Goal: Task Accomplishment & Management: Complete application form

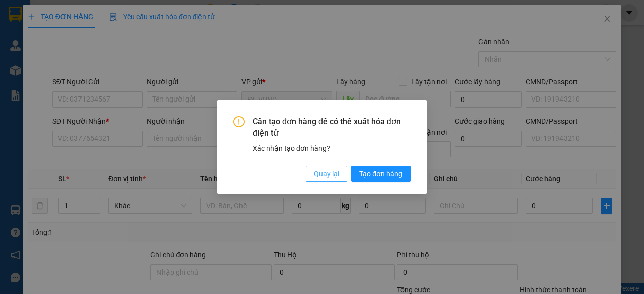
click at [320, 176] on span "Quay lại" at bounding box center [326, 174] width 25 height 11
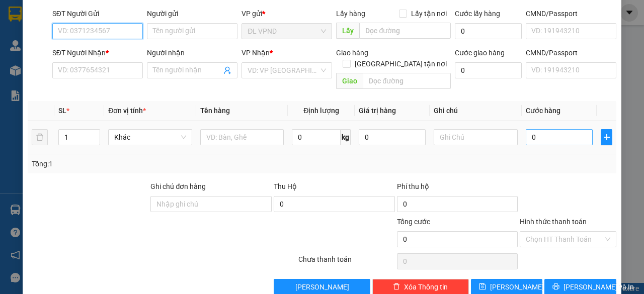
scroll to position [76, 0]
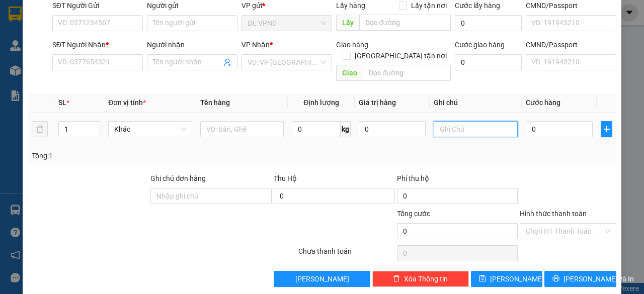
click at [465, 121] on input "text" at bounding box center [476, 129] width 84 height 16
drag, startPoint x: 457, startPoint y: 118, endPoint x: 367, endPoint y: 120, distance: 89.6
click at [382, 125] on tr "1 Khác 0 kg 0 2056793 0" at bounding box center [322, 130] width 589 height 34
type input "2056793"
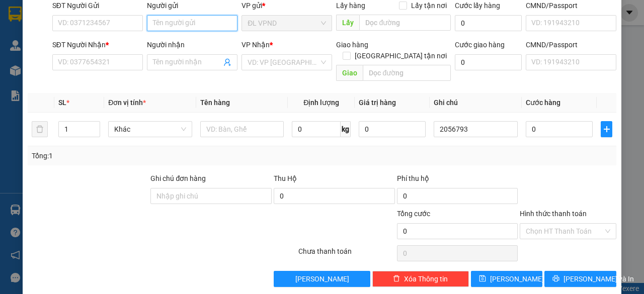
click at [184, 26] on input "Người gửi" at bounding box center [192, 23] width 91 height 16
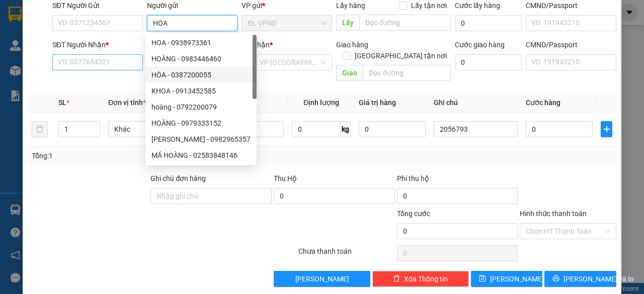
type input "HOA"
click at [131, 63] on input "SĐT Người Nhận *" at bounding box center [97, 62] width 91 height 16
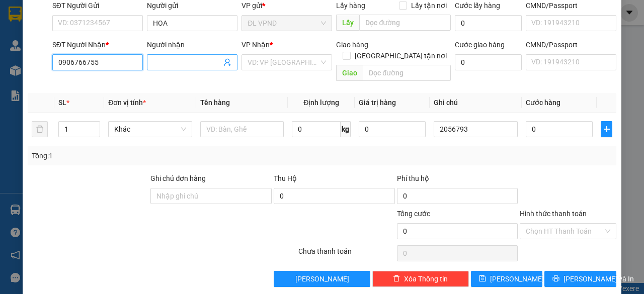
type input "0906766755"
click at [204, 64] on input "Người nhận" at bounding box center [187, 62] width 68 height 11
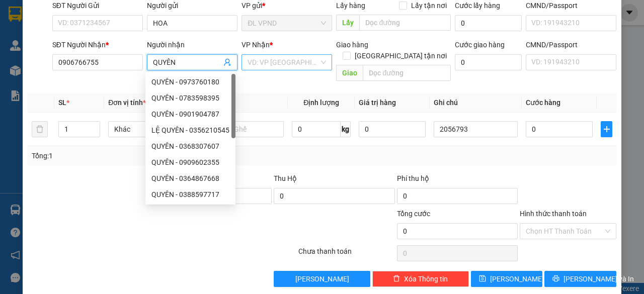
type input "QUYÊN"
click at [308, 59] on input "search" at bounding box center [282, 62] width 71 height 15
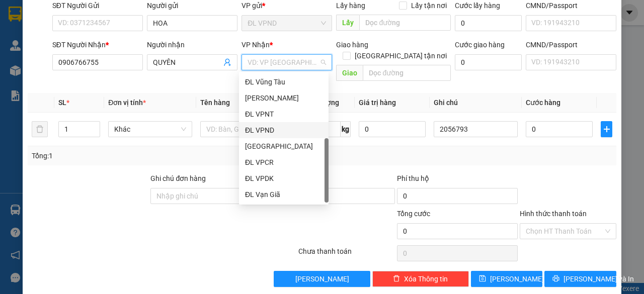
scroll to position [16, 0]
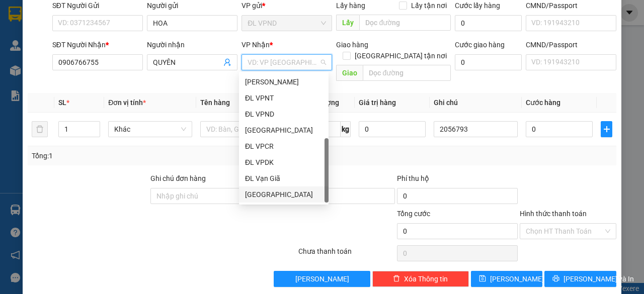
click at [269, 192] on div "[GEOGRAPHIC_DATA]" at bounding box center [283, 194] width 77 height 11
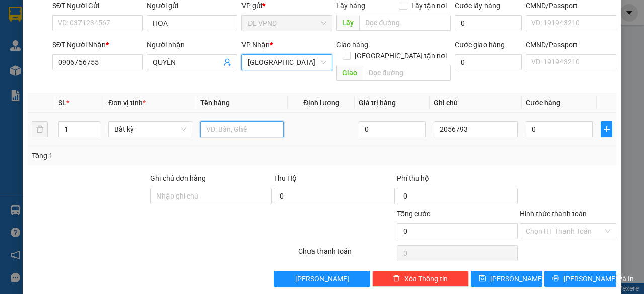
click at [233, 121] on input "text" at bounding box center [242, 129] width 84 height 16
type input "1 KIỆN INOX"
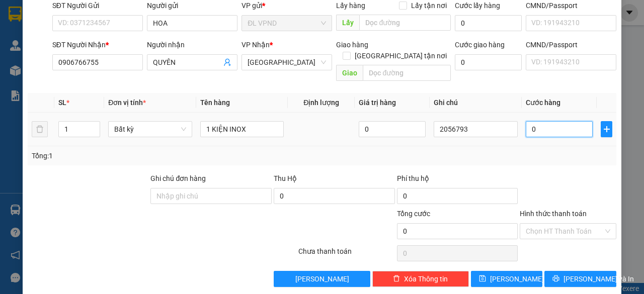
click at [562, 121] on input "0" at bounding box center [559, 129] width 67 height 16
type input "6"
type input "60"
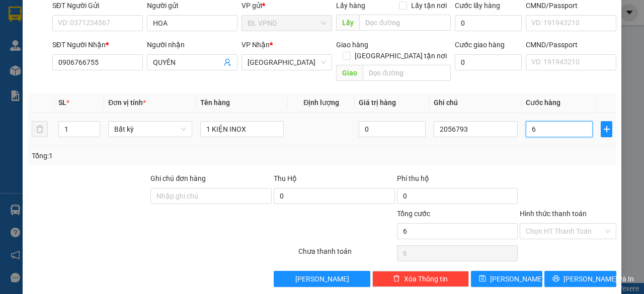
type input "60"
type input "60.000"
click at [536, 224] on input "Hình thức thanh toán" at bounding box center [564, 231] width 77 height 15
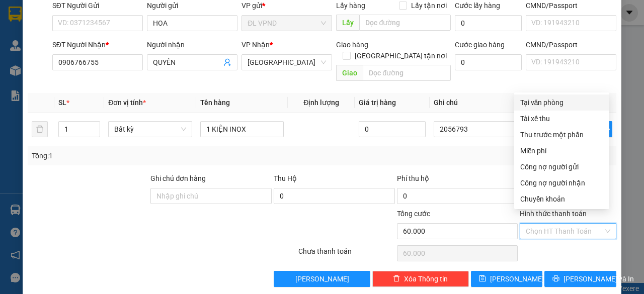
click at [572, 104] on div "Tại văn phòng" at bounding box center [561, 102] width 83 height 11
type input "0"
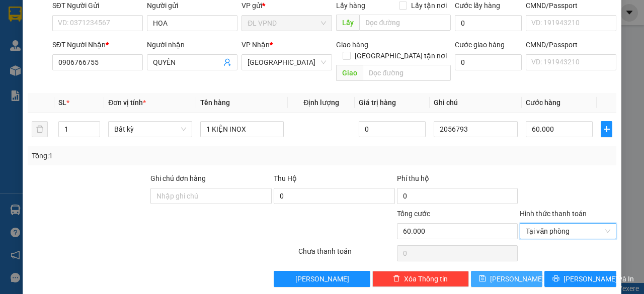
click at [512, 274] on button "[PERSON_NAME]" at bounding box center [507, 279] width 72 height 16
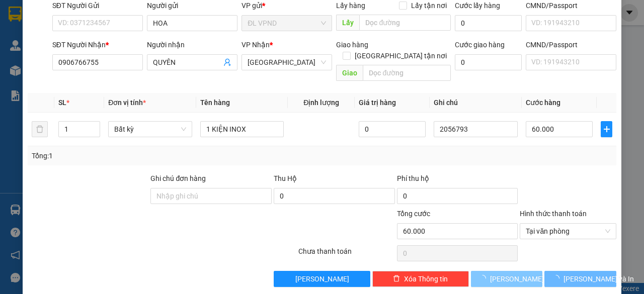
type input "0"
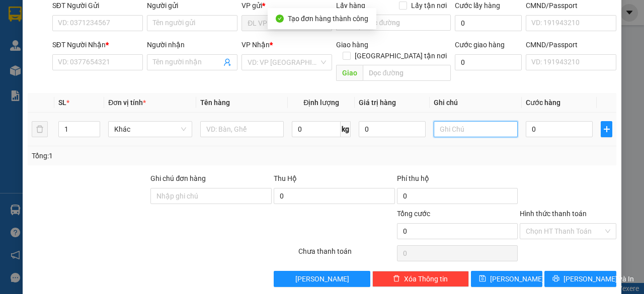
click at [468, 121] on input "text" at bounding box center [476, 129] width 84 height 16
paste input "205679"
type input "2056794"
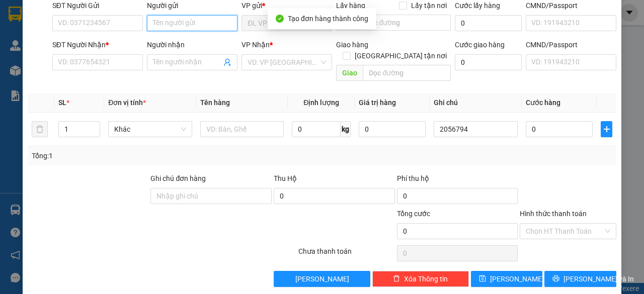
click at [201, 23] on input "Người gửi" at bounding box center [192, 23] width 91 height 16
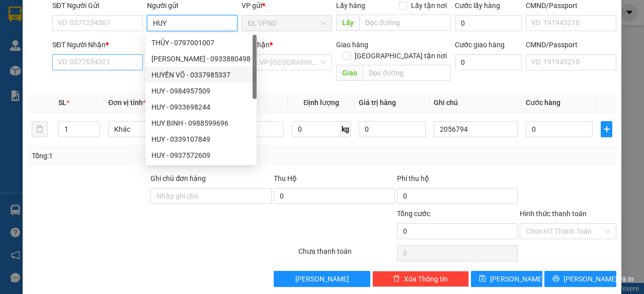
type input "HUY"
click at [108, 60] on input "SĐT Người Nhận *" at bounding box center [97, 62] width 91 height 16
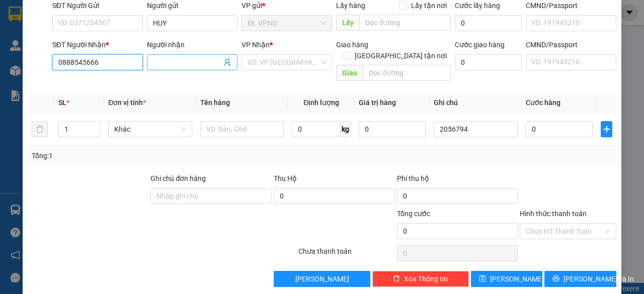
type input "0888545666"
click at [176, 60] on input "Người nhận" at bounding box center [187, 62] width 68 height 11
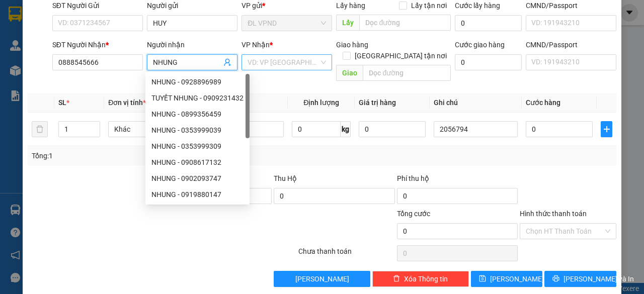
type input "NHUNG"
click at [281, 60] on input "search" at bounding box center [282, 62] width 71 height 15
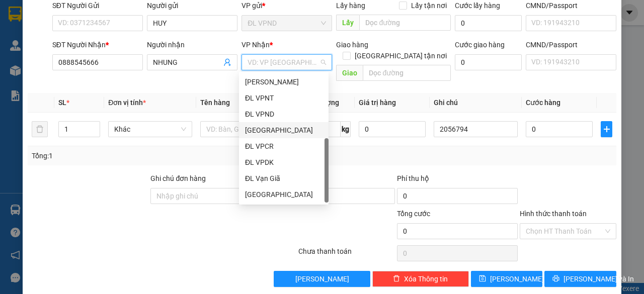
click at [281, 132] on div "[GEOGRAPHIC_DATA]" at bounding box center [283, 130] width 77 height 11
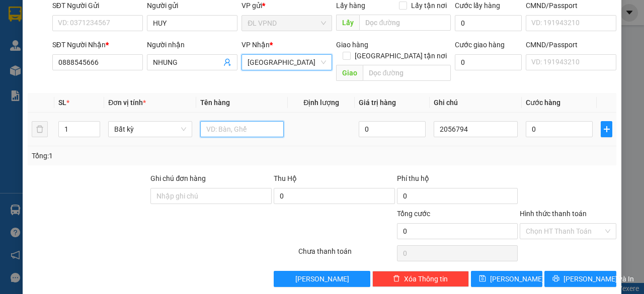
click at [231, 121] on input "text" at bounding box center [242, 129] width 84 height 16
type input "1TX-TÝ XE ÔM"
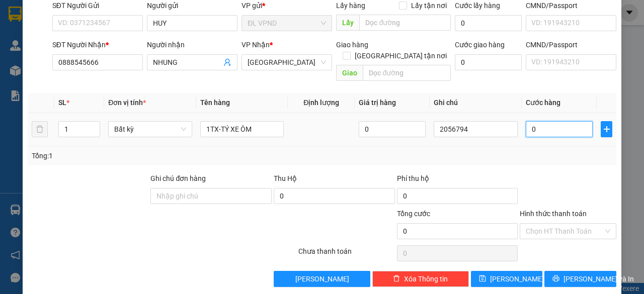
click at [545, 121] on input "0" at bounding box center [559, 129] width 67 height 16
type input "5"
type input "50"
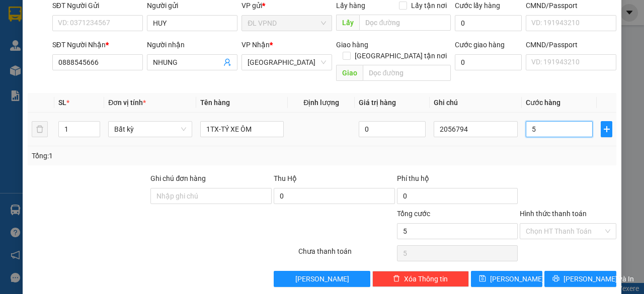
type input "50"
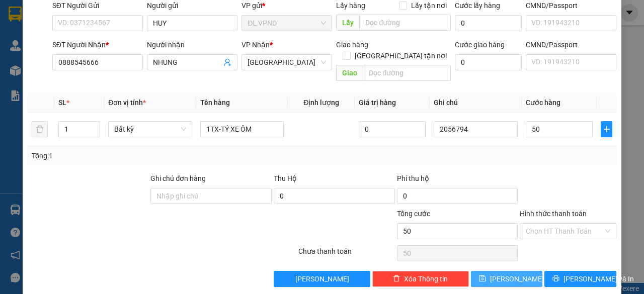
type input "50.000"
click at [489, 271] on button "[PERSON_NAME]" at bounding box center [507, 279] width 72 height 16
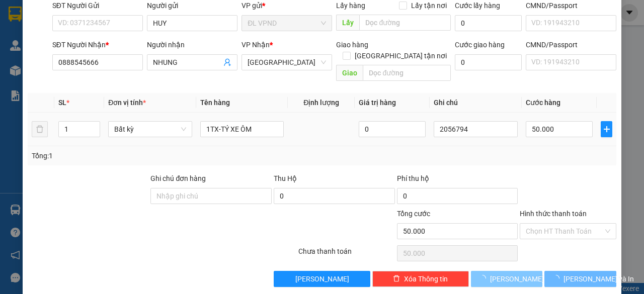
type input "0"
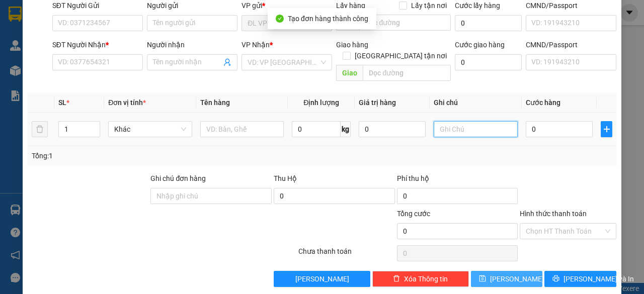
click at [472, 122] on input "text" at bounding box center [476, 129] width 84 height 16
paste input "205679"
type input "2056795"
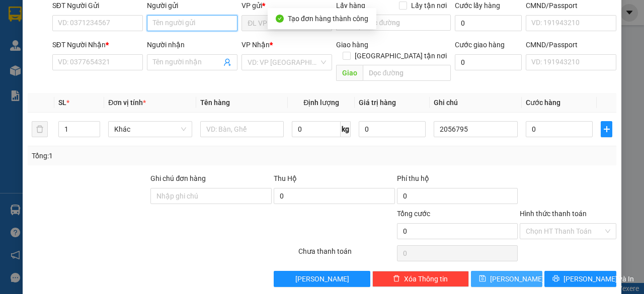
click at [192, 18] on input "Người gửi" at bounding box center [192, 23] width 91 height 16
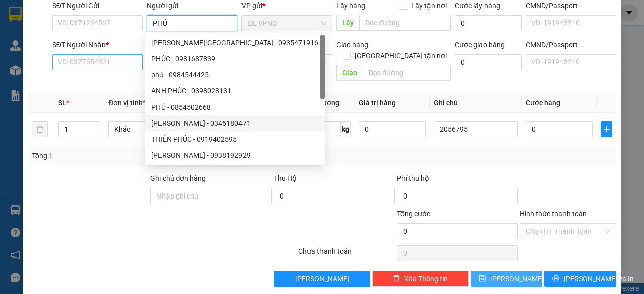
type input "PHÚ"
click at [123, 61] on input "SĐT Người Nhận *" at bounding box center [97, 62] width 91 height 16
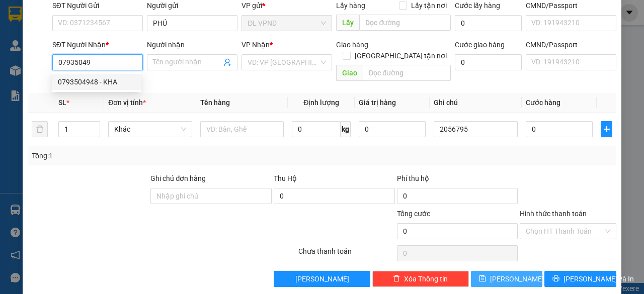
click at [123, 79] on div "0793504948 - KHA" at bounding box center [96, 81] width 77 height 11
type input "0793504948"
type input "KHA"
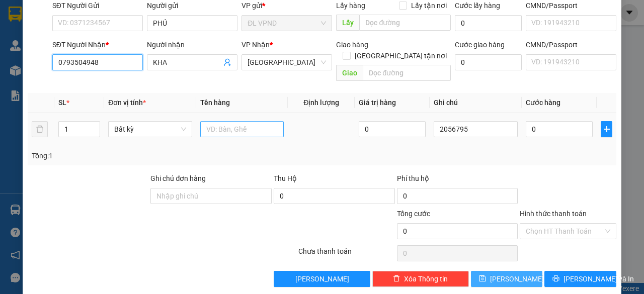
type input "0793504948"
click at [230, 123] on input "text" at bounding box center [242, 129] width 84 height 16
type input "1TG"
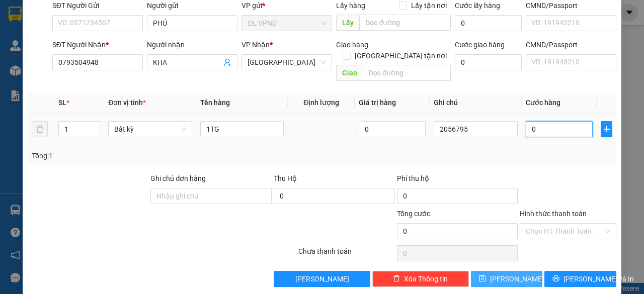
click at [530, 121] on input "0" at bounding box center [559, 129] width 67 height 16
type input "2"
type input "20"
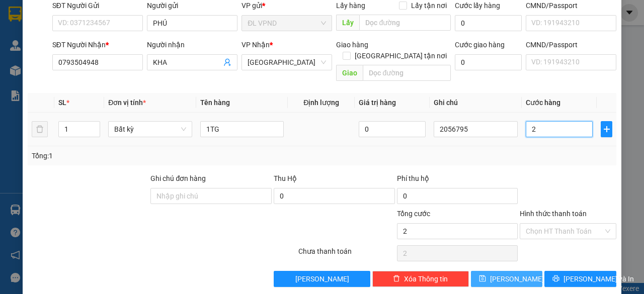
type input "20"
type input "20.000"
click at [531, 224] on input "Hình thức thanh toán" at bounding box center [564, 231] width 77 height 15
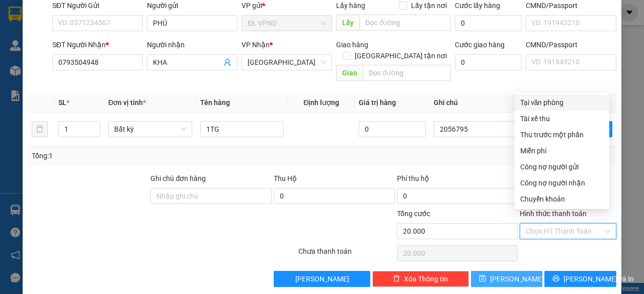
click at [549, 103] on div "Tại văn phòng" at bounding box center [561, 102] width 83 height 11
type input "0"
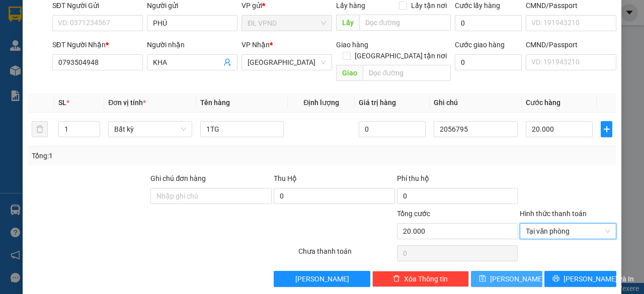
click at [482, 271] on button "[PERSON_NAME]" at bounding box center [507, 279] width 72 height 16
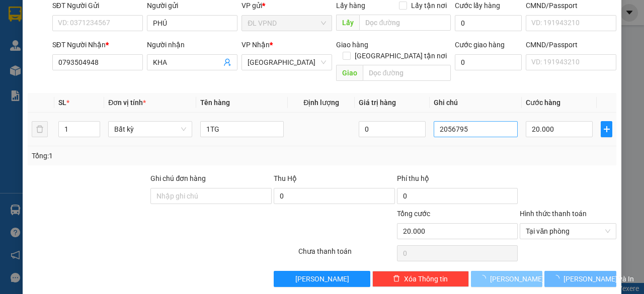
type input "0"
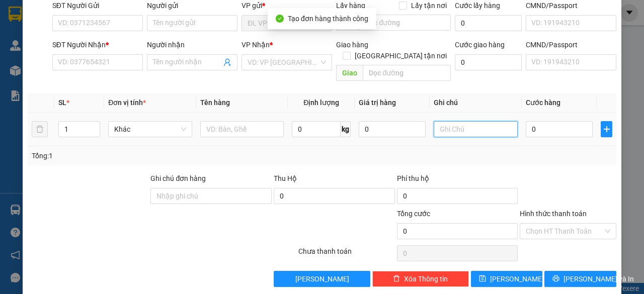
click at [474, 121] on input "text" at bounding box center [476, 129] width 84 height 16
paste input "205679"
type input "2056796"
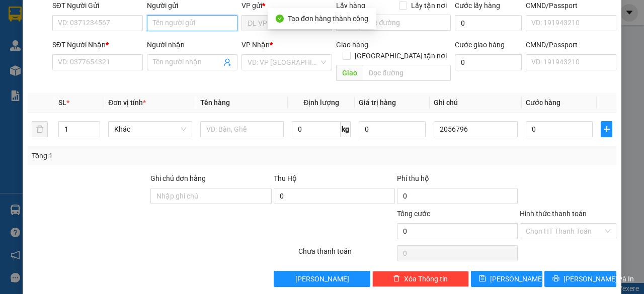
click at [210, 19] on input "Người gửi" at bounding box center [192, 23] width 91 height 16
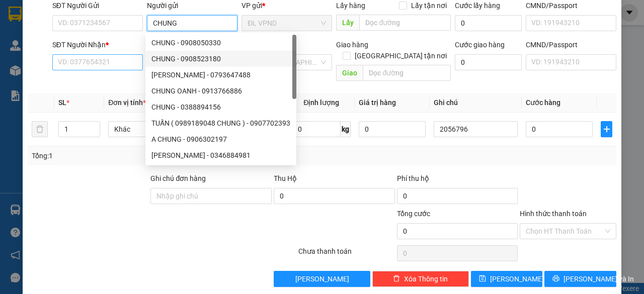
type input "CHUNG"
click at [125, 59] on input "SĐT Người Nhận *" at bounding box center [97, 62] width 91 height 16
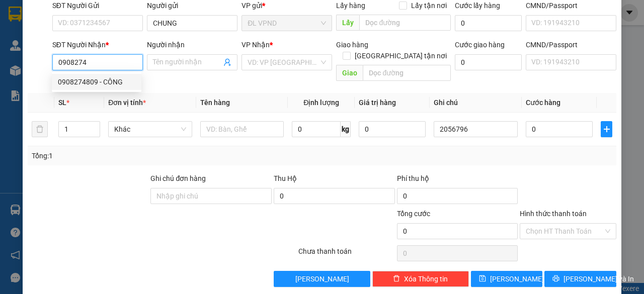
click at [79, 81] on div "0908274809 - CÔNG" at bounding box center [96, 81] width 77 height 11
type input "0908274809"
type input "CÔNG"
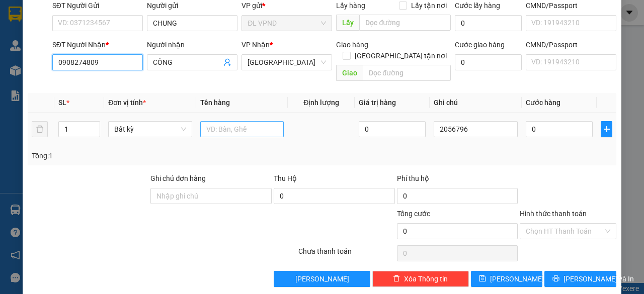
type input "0908274809"
click at [214, 121] on input "text" at bounding box center [242, 129] width 84 height 16
type input "1TX+1TG"
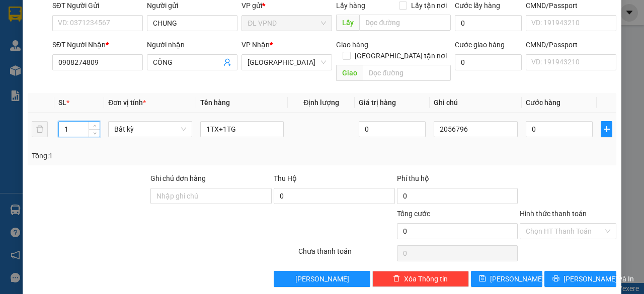
drag, startPoint x: 74, startPoint y: 113, endPoint x: 54, endPoint y: 113, distance: 19.6
click at [54, 113] on td "1" at bounding box center [79, 130] width 50 height 34
type input "2"
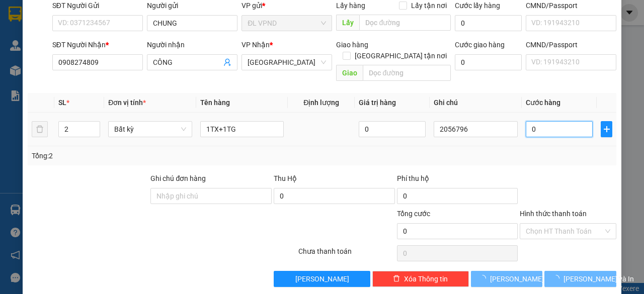
click at [547, 121] on input "0" at bounding box center [559, 129] width 67 height 16
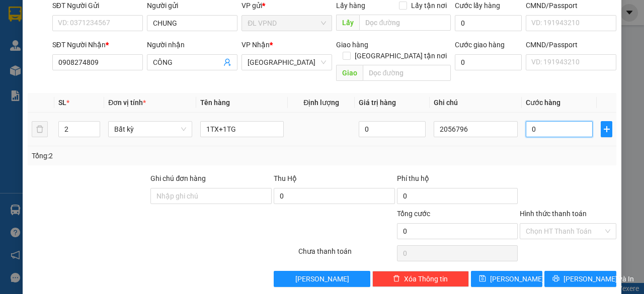
type input "6"
type input "60"
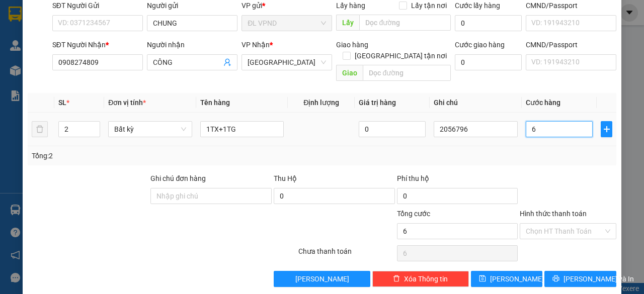
type input "60"
type input "60.000"
click at [544, 224] on input "Hình thức thanh toán" at bounding box center [564, 231] width 77 height 15
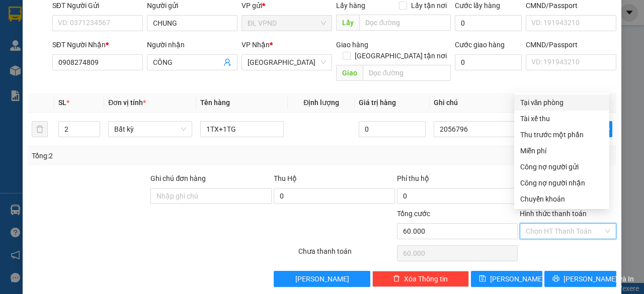
click at [544, 99] on div "Tại văn phòng" at bounding box center [561, 102] width 83 height 11
type input "0"
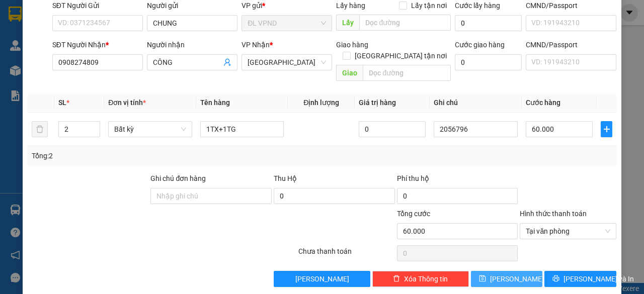
click at [488, 271] on button "[PERSON_NAME]" at bounding box center [507, 279] width 72 height 16
type input "1"
type input "0"
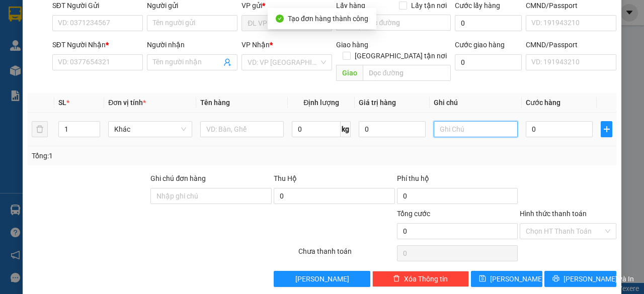
click at [468, 122] on input "text" at bounding box center [476, 129] width 84 height 16
paste input "205679"
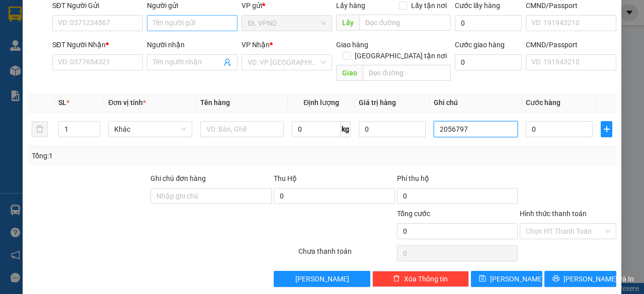
type input "2056797"
click at [206, 22] on input "Người gửi" at bounding box center [192, 23] width 91 height 16
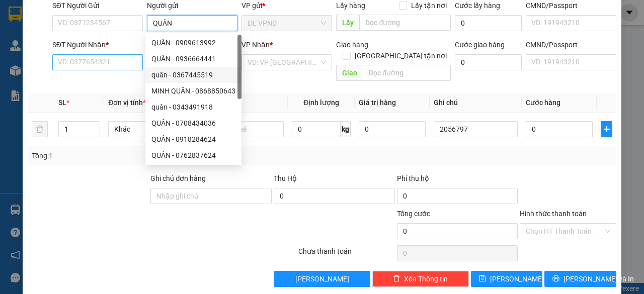
type input "QUÂN"
click at [88, 64] on input "SĐT Người Nhận *" at bounding box center [97, 62] width 91 height 16
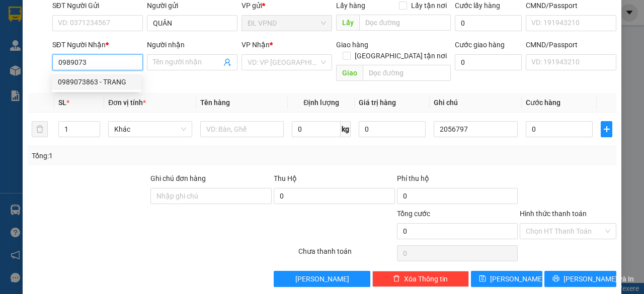
click at [86, 83] on div "0989073863 - TRANG" at bounding box center [96, 81] width 77 height 11
type input "0989073863"
type input "TRANG"
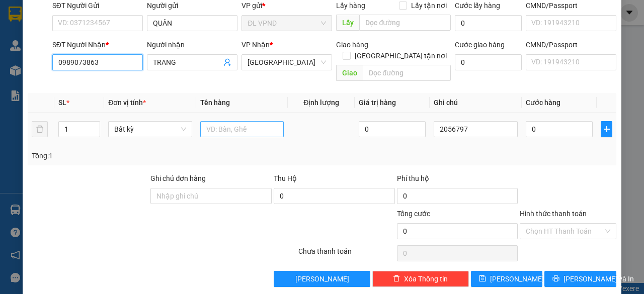
type input "0989073863"
click at [232, 121] on input "text" at bounding box center [242, 129] width 84 height 16
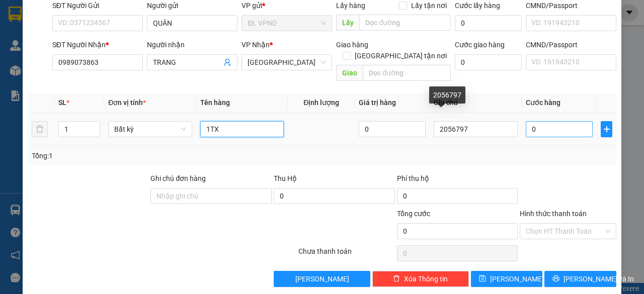
type input "1TX"
click at [545, 121] on input "0" at bounding box center [559, 129] width 67 height 16
type input "5"
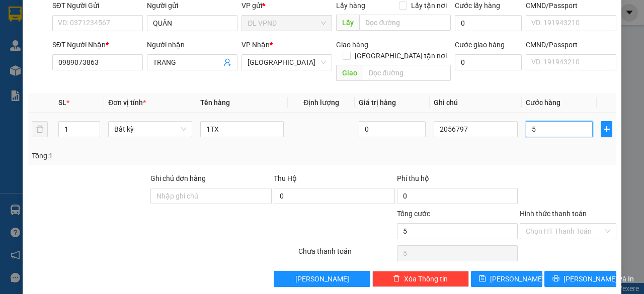
type input "50"
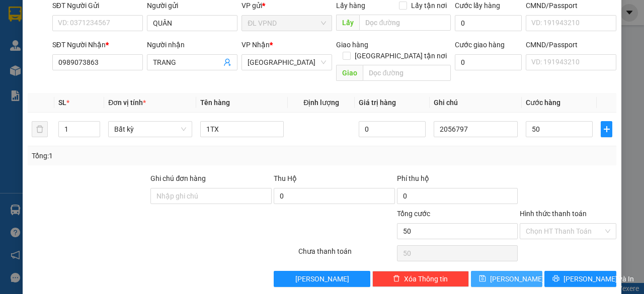
type input "50.000"
click at [487, 271] on button "[PERSON_NAME]" at bounding box center [507, 279] width 72 height 16
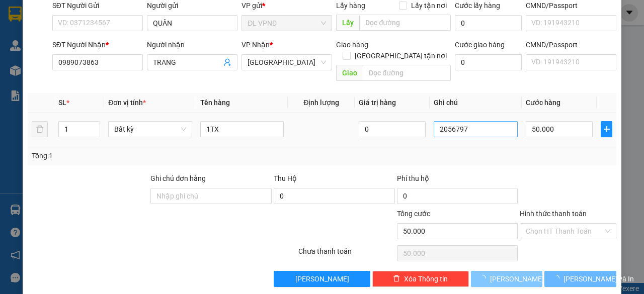
type input "0"
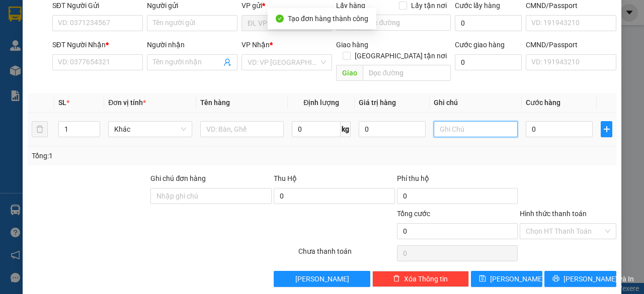
click at [476, 121] on input "text" at bounding box center [476, 129] width 84 height 16
paste input "205679"
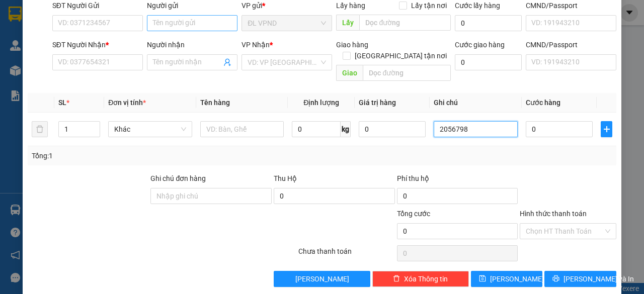
type input "2056798"
click at [208, 24] on input "Người gửi" at bounding box center [192, 23] width 91 height 16
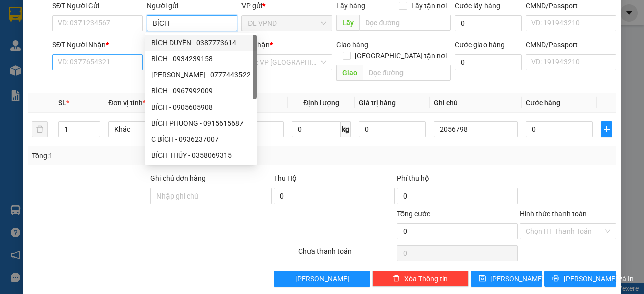
type input "BÍCH"
click at [101, 59] on input "SĐT Người Nhận *" at bounding box center [97, 62] width 91 height 16
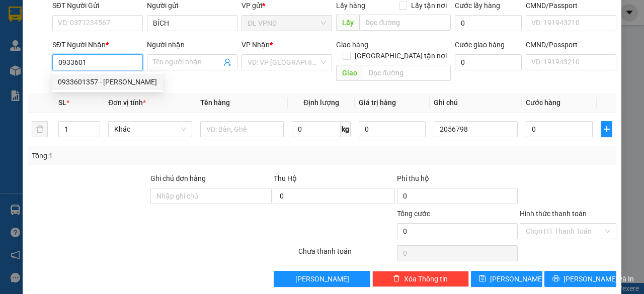
click at [77, 84] on div "0933601357 - [PERSON_NAME]" at bounding box center [107, 81] width 99 height 11
type input "0933601357"
type input "[PERSON_NAME]"
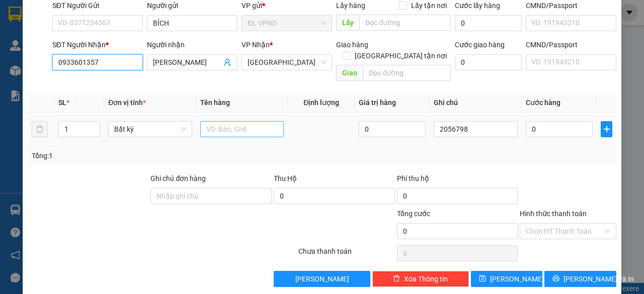
type input "0933601357"
click at [226, 121] on input "text" at bounding box center [242, 129] width 84 height 16
type input "1CĐ"
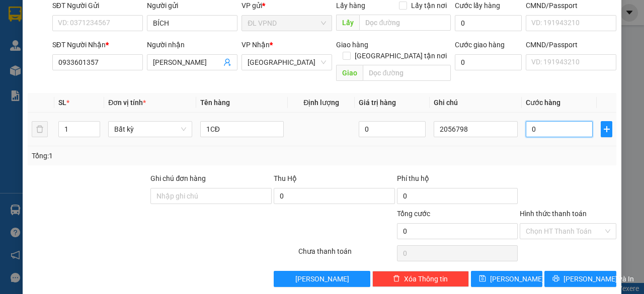
click at [572, 121] on input "0" at bounding box center [559, 129] width 67 height 16
type input "3"
type input "30"
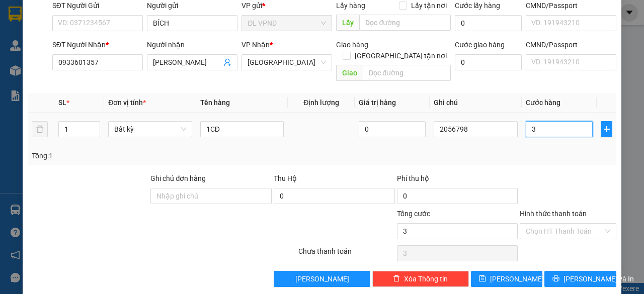
type input "30"
type input "30.000"
click at [548, 224] on input "Hình thức thanh toán" at bounding box center [564, 231] width 77 height 15
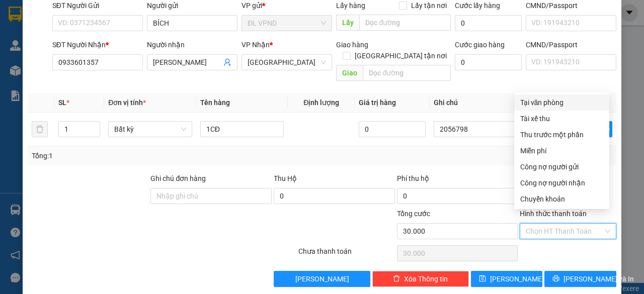
click at [534, 102] on div "Tại văn phòng" at bounding box center [561, 102] width 83 height 11
type input "0"
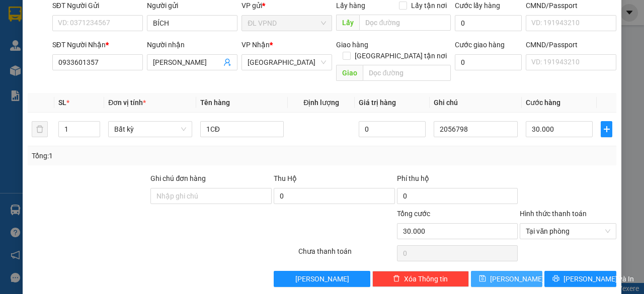
drag, startPoint x: 498, startPoint y: 265, endPoint x: 501, endPoint y: 252, distance: 13.8
click at [498, 271] on button "[PERSON_NAME]" at bounding box center [507, 279] width 72 height 16
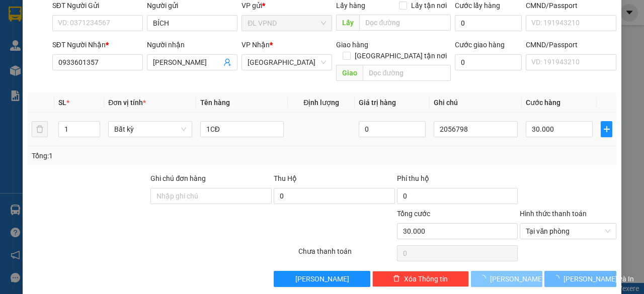
type input "0"
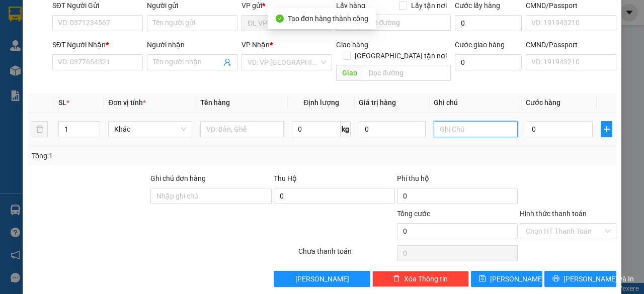
click at [468, 121] on input "text" at bounding box center [476, 129] width 84 height 16
paste input "205679"
type input "2056799"
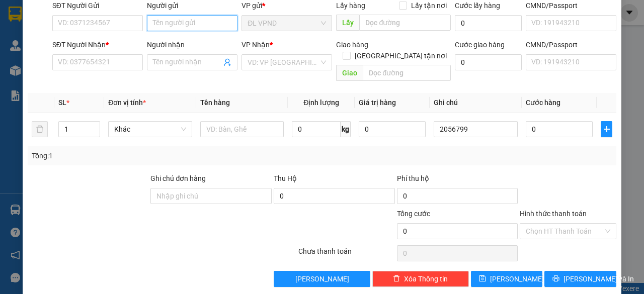
click at [215, 23] on input "Người gửi" at bounding box center [192, 23] width 91 height 16
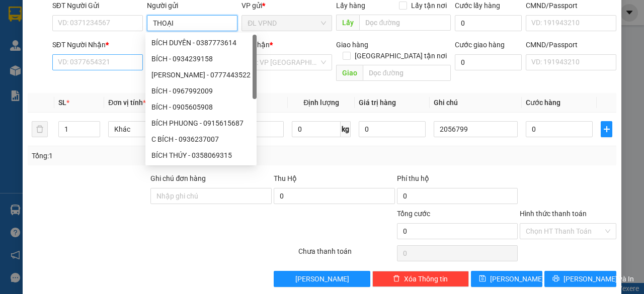
type input "THOẠI"
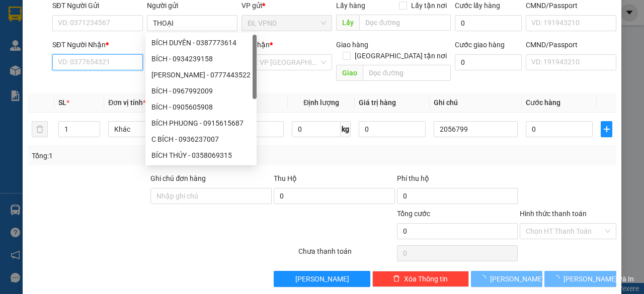
click at [105, 66] on input "SĐT Người Nhận *" at bounding box center [97, 62] width 91 height 16
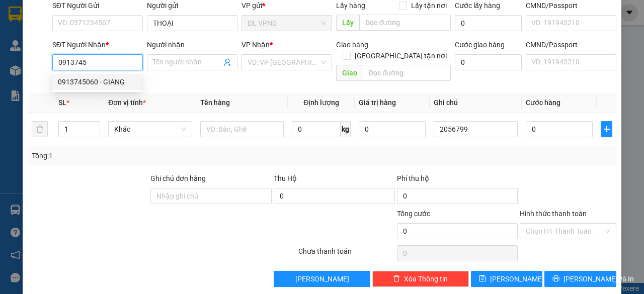
click at [92, 80] on div "0913745060 - GIANG" at bounding box center [96, 81] width 77 height 11
type input "0913745060"
type input "GIANG"
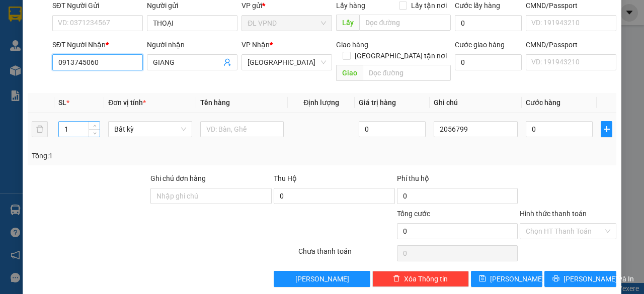
type input "0913745060"
drag, startPoint x: 74, startPoint y: 114, endPoint x: 42, endPoint y: 137, distance: 39.6
click at [42, 137] on div "SL * Đơn vị tính * Tên hàng Định lượng Giá trị hàng Ghi chú Cước hàng 1 Bất kỳ …" at bounding box center [322, 129] width 589 height 72
type input "3"
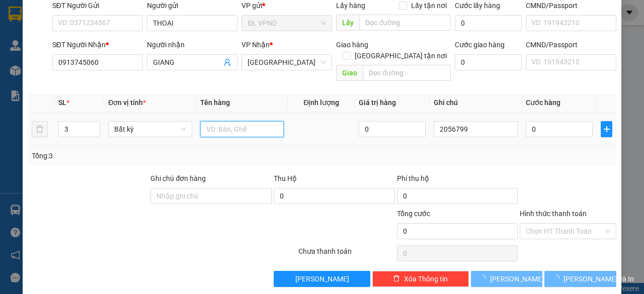
click at [240, 121] on input "text" at bounding box center [242, 129] width 84 height 16
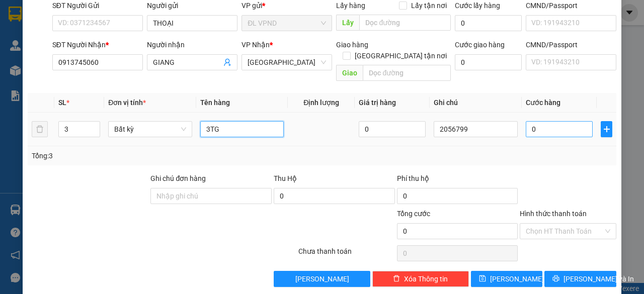
type input "3TG"
click at [549, 121] on input "0" at bounding box center [559, 129] width 67 height 16
type input "1"
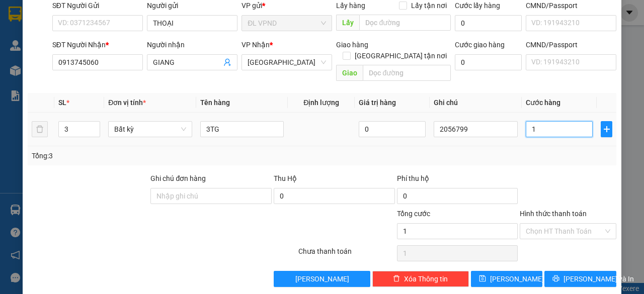
type input "15"
type input "150"
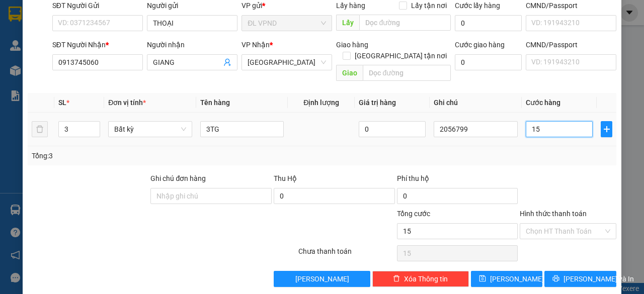
type input "150"
type input "150.000"
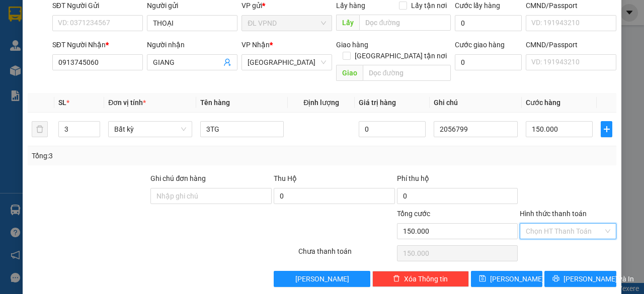
click at [538, 224] on input "Hình thức thanh toán" at bounding box center [564, 231] width 77 height 15
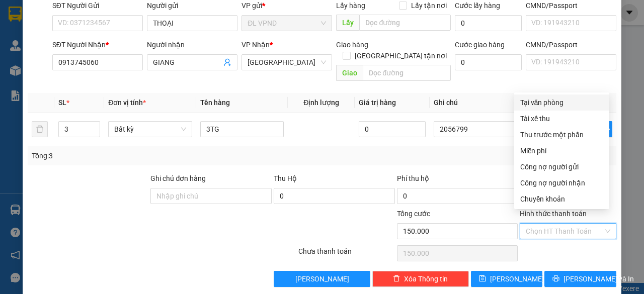
drag, startPoint x: 548, startPoint y: 101, endPoint x: 543, endPoint y: 142, distance: 41.5
click at [548, 101] on div "Tại văn phòng" at bounding box center [561, 102] width 83 height 11
type input "0"
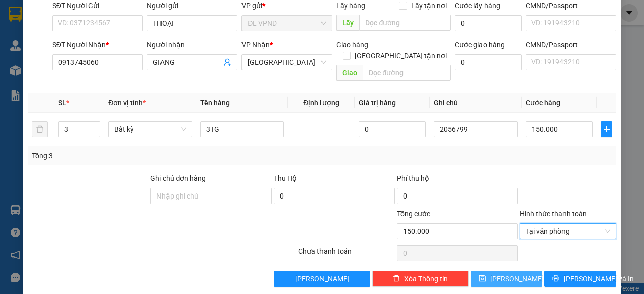
click at [488, 271] on button "[PERSON_NAME]" at bounding box center [507, 279] width 72 height 16
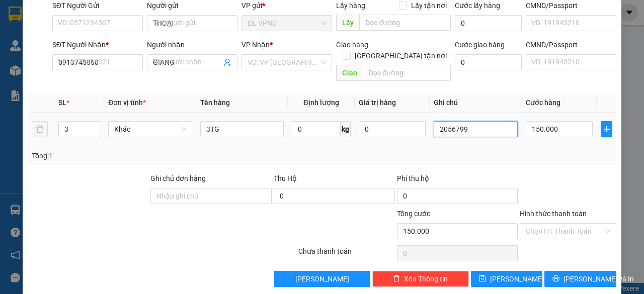
type input "1"
type input "0"
click at [473, 121] on input "text" at bounding box center [476, 129] width 84 height 16
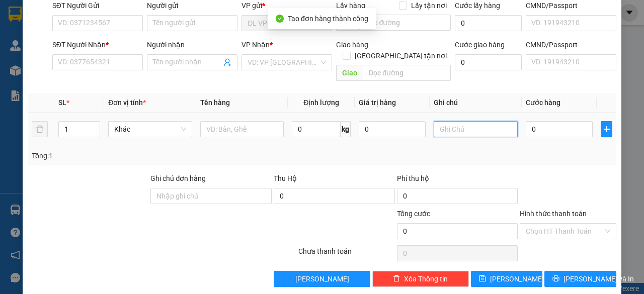
paste input "205679"
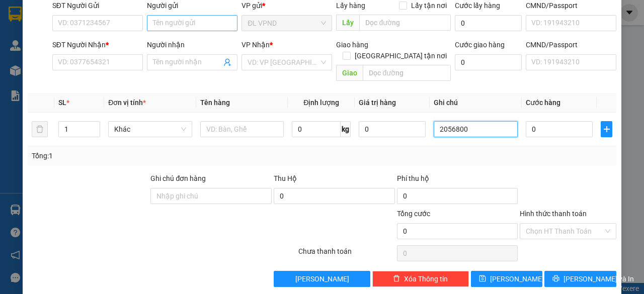
type input "2056800"
click at [176, 19] on input "Người gửi" at bounding box center [192, 23] width 91 height 16
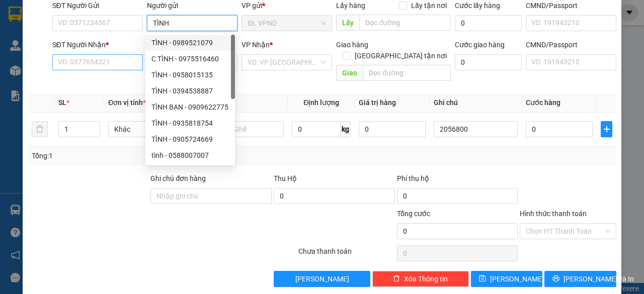
type input "TÌNH"
click at [116, 61] on input "SĐT Người Nhận *" at bounding box center [97, 62] width 91 height 16
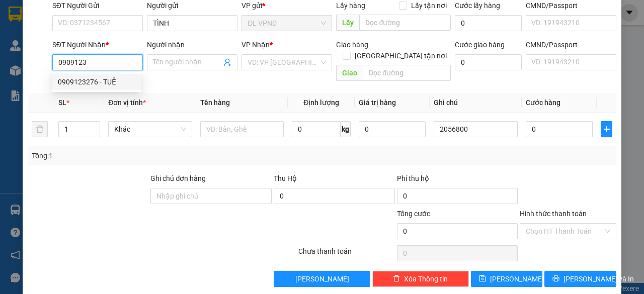
drag, startPoint x: 101, startPoint y: 85, endPoint x: 126, endPoint y: 98, distance: 28.1
click at [101, 84] on div "0909123276 - TUỆ" at bounding box center [96, 81] width 77 height 11
type input "0909123276"
type input "TUỆ"
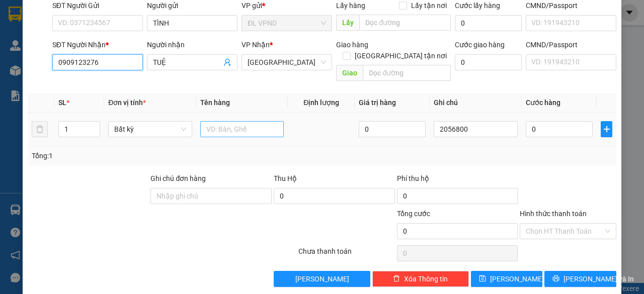
type input "0909123276"
click at [216, 121] on input "text" at bounding box center [242, 129] width 84 height 16
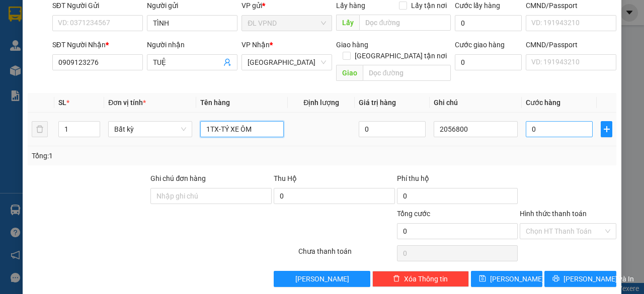
type input "1TX-TÝ XE ÔM"
click at [537, 123] on input "0" at bounding box center [559, 129] width 67 height 16
type input "5"
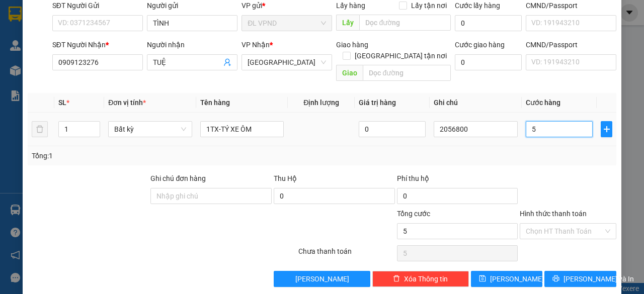
type input "50"
type input "50.000"
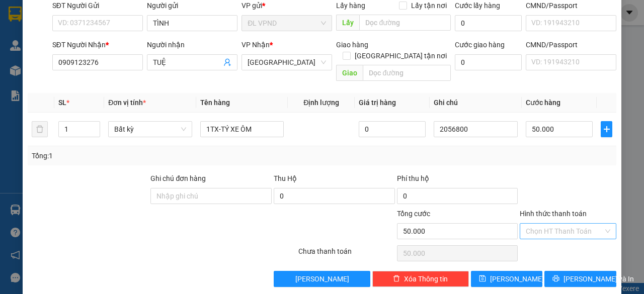
click at [544, 224] on input "Hình thức thanh toán" at bounding box center [564, 231] width 77 height 15
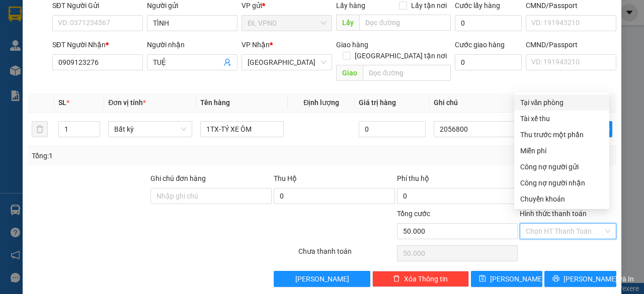
click at [554, 96] on div "Tại văn phòng" at bounding box center [561, 103] width 95 height 16
type input "0"
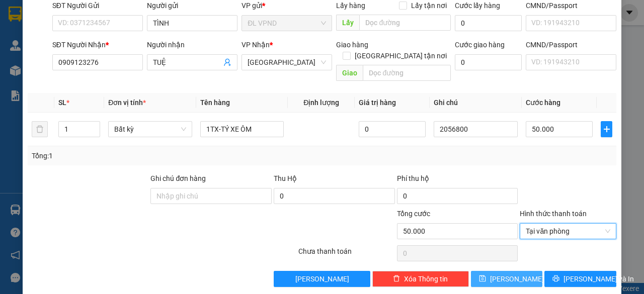
click at [500, 274] on span "[PERSON_NAME]" at bounding box center [517, 279] width 54 height 11
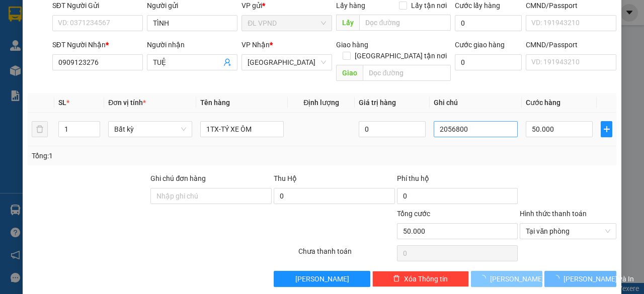
type input "0"
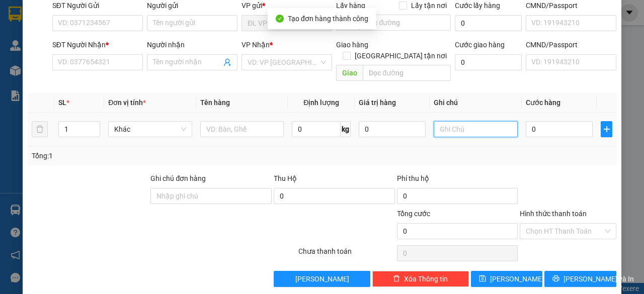
click at [473, 121] on input "text" at bounding box center [476, 129] width 84 height 16
paste input "205679"
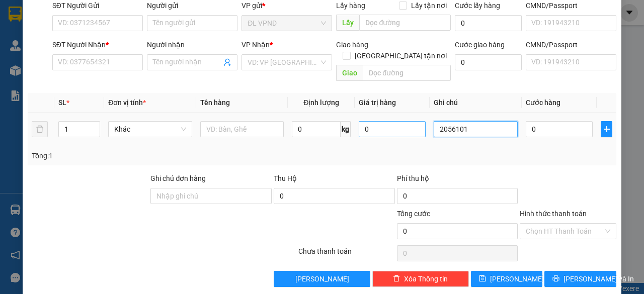
drag, startPoint x: 459, startPoint y: 117, endPoint x: 365, endPoint y: 113, distance: 93.6
click at [379, 117] on tr "1 Khác 0 kg 0 2056101 0" at bounding box center [322, 130] width 589 height 34
type input "2056101"
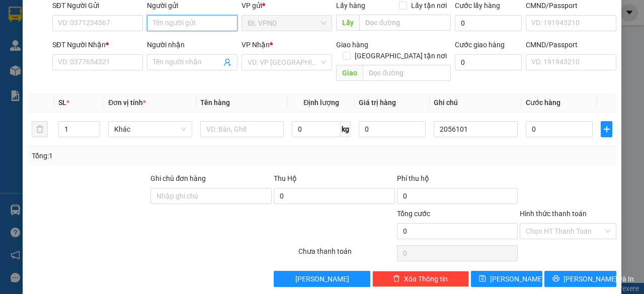
click at [192, 18] on input "Người gửi" at bounding box center [192, 23] width 91 height 16
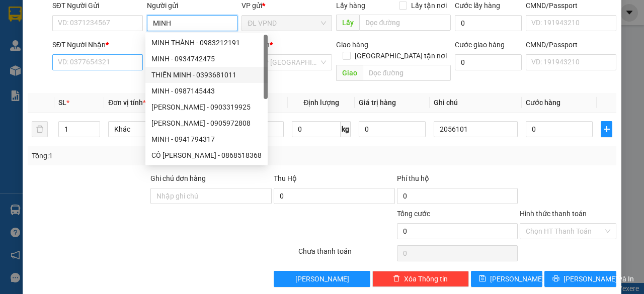
type input "MINH"
click at [111, 63] on input "SĐT Người Nhận *" at bounding box center [97, 62] width 91 height 16
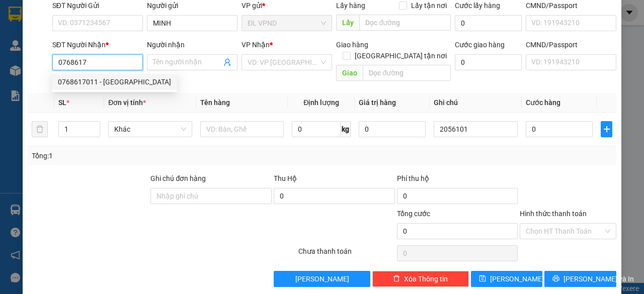
click at [103, 85] on div "0768617011 - [GEOGRAPHIC_DATA]" at bounding box center [114, 81] width 113 height 11
type input "0768617011"
type input "TRÀ KHANH"
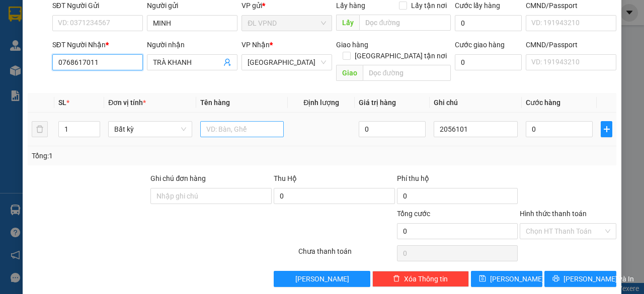
type input "0768617011"
click at [229, 121] on input "text" at bounding box center [242, 129] width 84 height 16
type input "1TX"
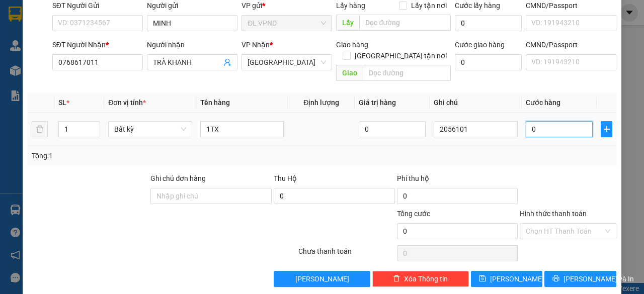
click at [532, 121] on input "0" at bounding box center [559, 129] width 67 height 16
type input "4"
type input "40"
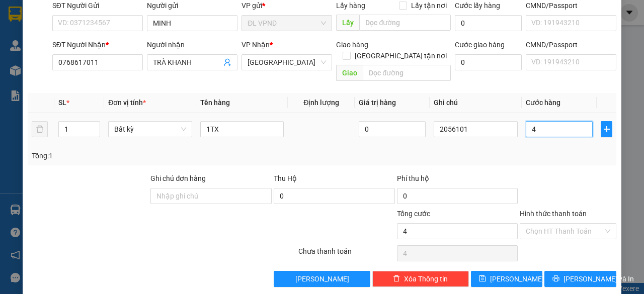
type input "40"
type input "40.000"
click at [561, 224] on input "Hình thức thanh toán" at bounding box center [564, 231] width 77 height 15
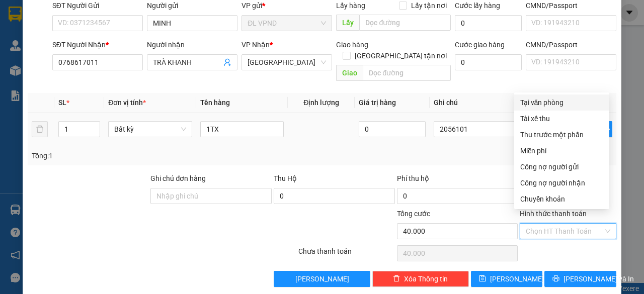
click at [564, 105] on div "Tại văn phòng" at bounding box center [561, 102] width 83 height 11
type input "0"
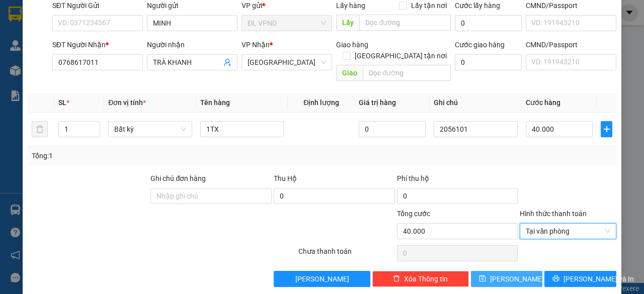
click at [496, 271] on button "[PERSON_NAME]" at bounding box center [507, 279] width 72 height 16
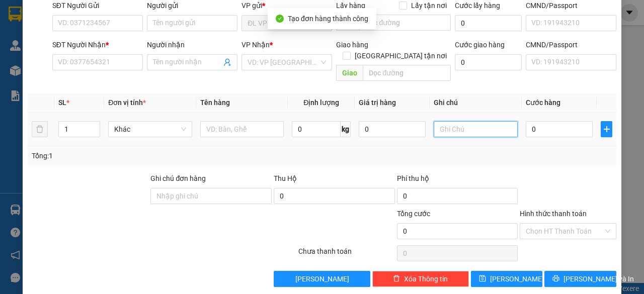
click at [471, 121] on input "text" at bounding box center [476, 129] width 84 height 16
paste input "205610"
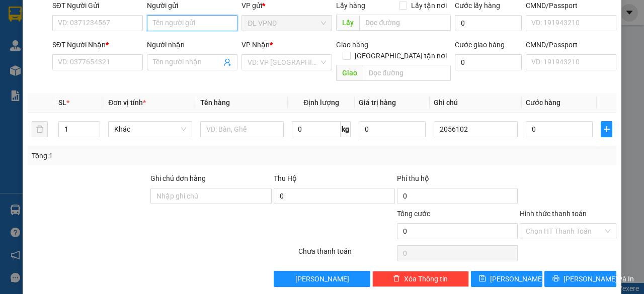
click at [201, 22] on input "Người gửi" at bounding box center [192, 23] width 91 height 16
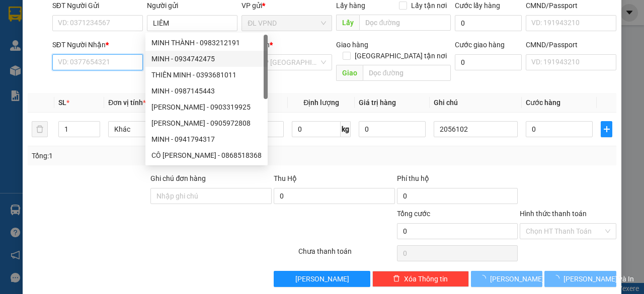
click at [134, 61] on input "SĐT Người Nhận *" at bounding box center [97, 62] width 91 height 16
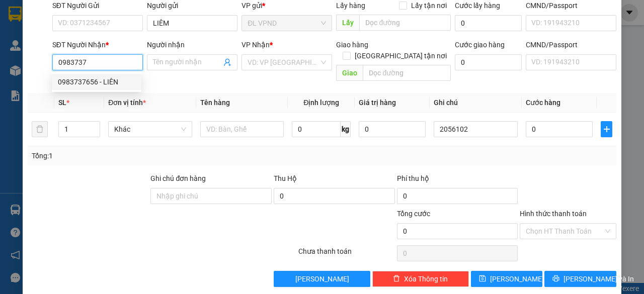
click at [111, 87] on div "0983737656 - LIÊN" at bounding box center [96, 81] width 77 height 11
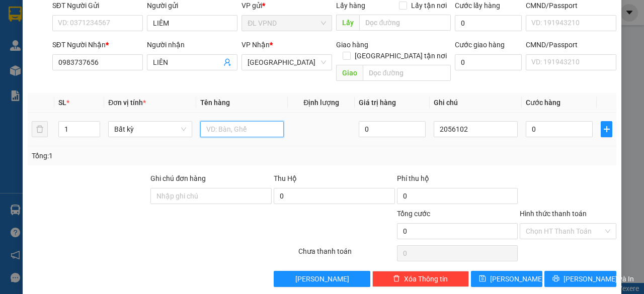
click at [234, 121] on input "text" at bounding box center [242, 129] width 84 height 16
click at [538, 121] on input "0" at bounding box center [559, 129] width 67 height 16
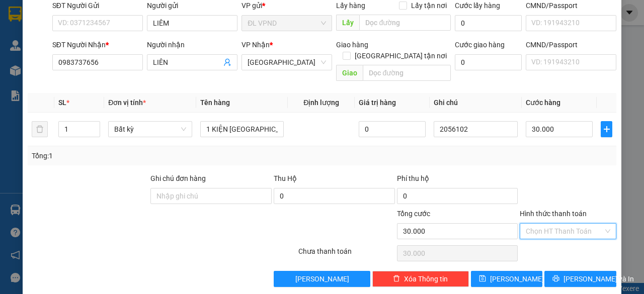
click at [561, 224] on input "Hình thức thanh toán" at bounding box center [564, 231] width 77 height 15
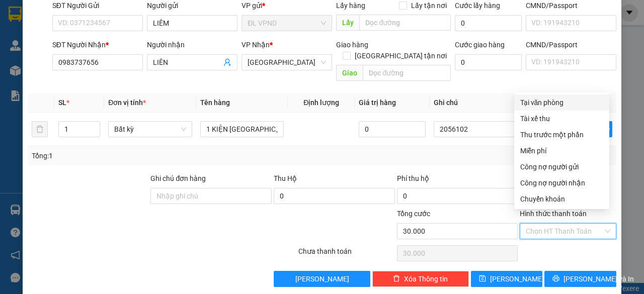
click at [551, 99] on div "Tại văn phòng" at bounding box center [561, 102] width 83 height 11
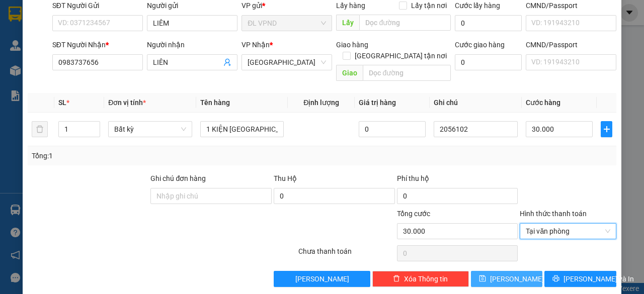
click at [509, 274] on span "[PERSON_NAME]" at bounding box center [517, 279] width 54 height 11
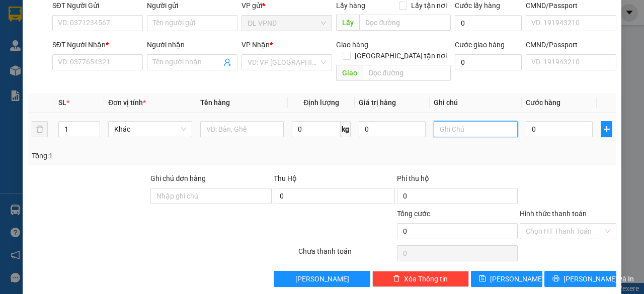
click at [469, 121] on input "text" at bounding box center [476, 129] width 84 height 16
paste input "205610"
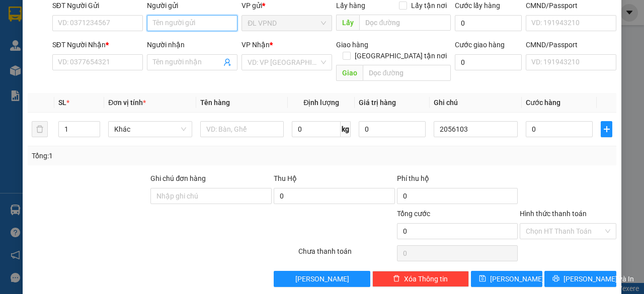
click at [196, 19] on input "Người gửi" at bounding box center [192, 23] width 91 height 16
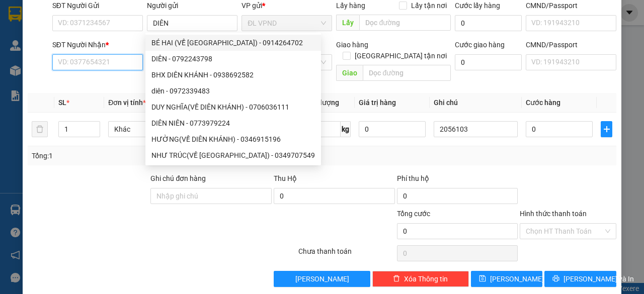
click at [100, 58] on input "SĐT Người Nhận *" at bounding box center [97, 62] width 91 height 16
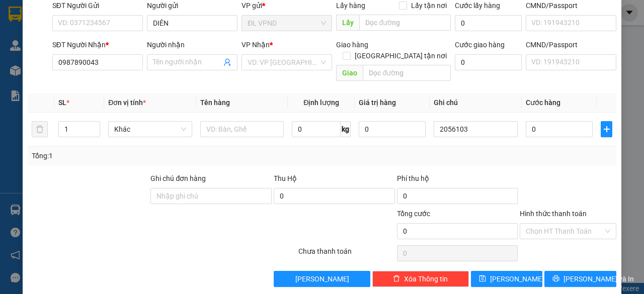
click at [174, 53] on div "Người nhận" at bounding box center [192, 46] width 91 height 15
click at [173, 64] on input "Người nhận" at bounding box center [187, 62] width 68 height 11
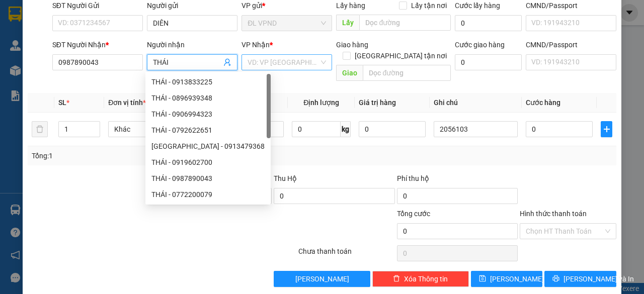
click at [261, 58] on input "search" at bounding box center [282, 62] width 71 height 15
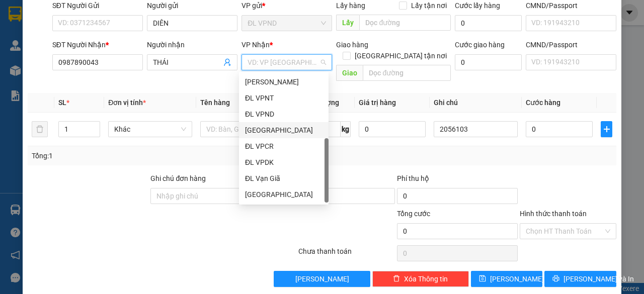
click at [273, 130] on div "[GEOGRAPHIC_DATA]" at bounding box center [283, 130] width 77 height 11
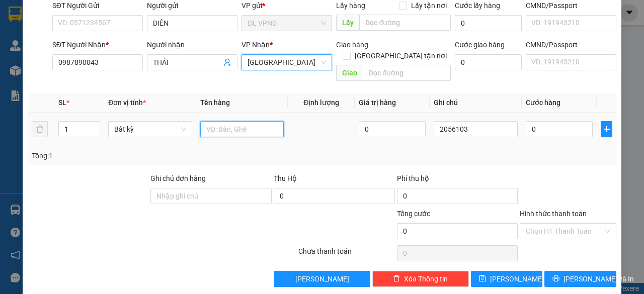
click at [233, 121] on input "text" at bounding box center [242, 129] width 84 height 16
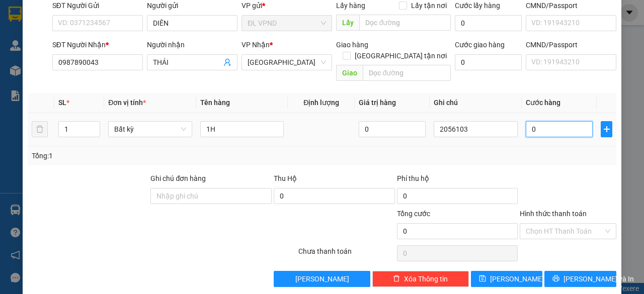
click at [543, 123] on input "0" at bounding box center [559, 129] width 67 height 16
click at [539, 224] on input "Hình thức thanh toán" at bounding box center [564, 231] width 77 height 15
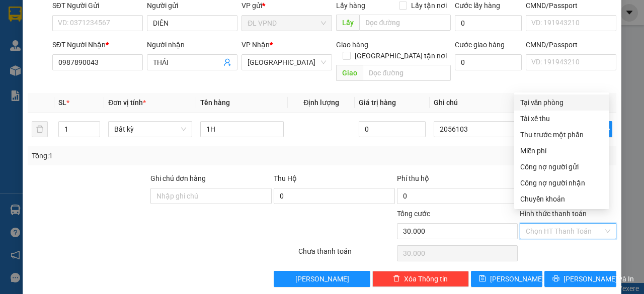
click at [552, 96] on div "Tại văn phòng" at bounding box center [561, 103] width 95 height 16
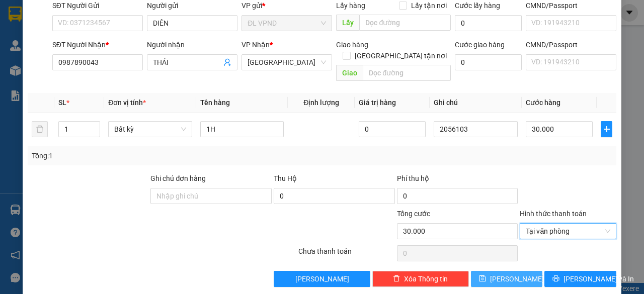
click at [503, 274] on span "[PERSON_NAME]" at bounding box center [517, 279] width 54 height 11
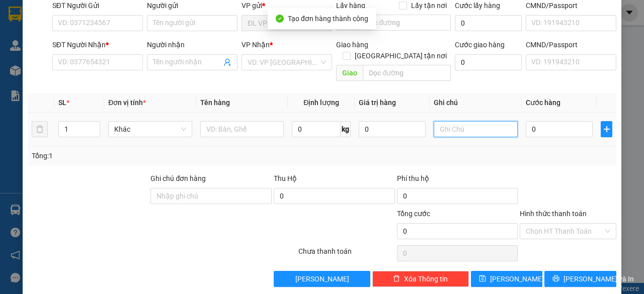
click at [474, 122] on input "text" at bounding box center [476, 129] width 84 height 16
click at [474, 123] on input "text" at bounding box center [476, 129] width 84 height 16
paste input "205610"
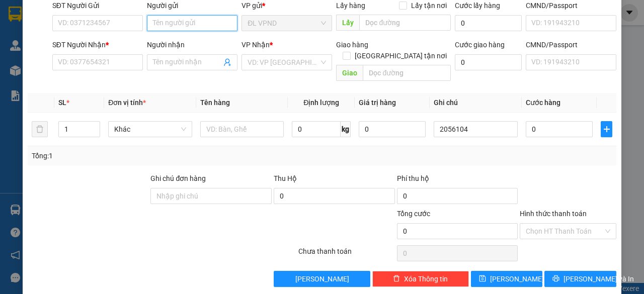
click at [191, 20] on input "Người gửi" at bounding box center [192, 23] width 91 height 16
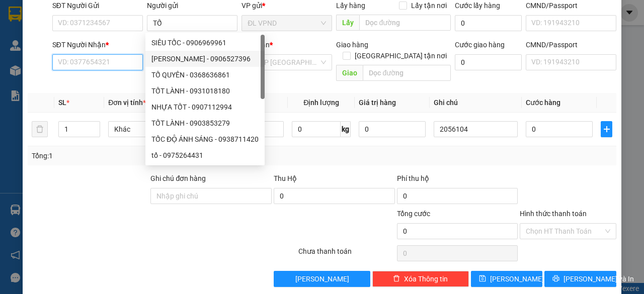
click at [119, 64] on input "SĐT Người Nhận *" at bounding box center [97, 62] width 91 height 16
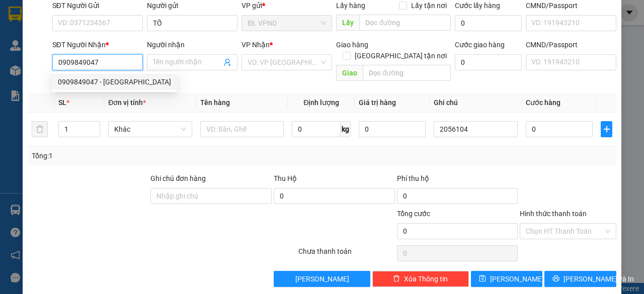
click at [125, 85] on div "0909849047 - [GEOGRAPHIC_DATA]" at bounding box center [114, 81] width 113 height 11
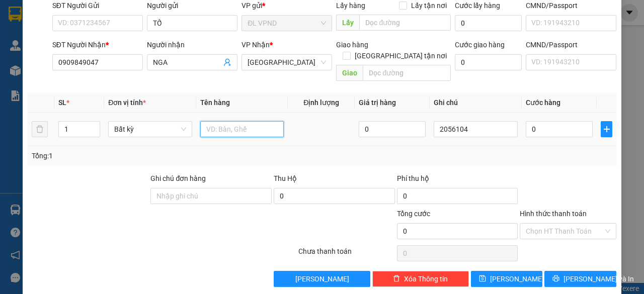
click at [225, 121] on input "text" at bounding box center [242, 129] width 84 height 16
click at [540, 121] on input "0" at bounding box center [559, 129] width 67 height 16
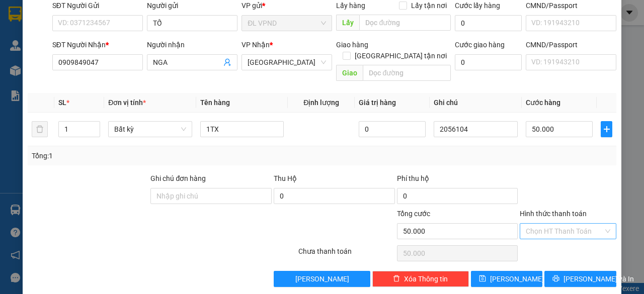
click at [546, 224] on input "Hình thức thanh toán" at bounding box center [564, 231] width 77 height 15
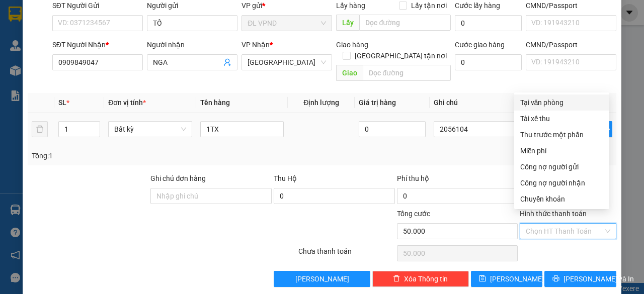
click at [541, 106] on div "Tại văn phòng" at bounding box center [561, 102] width 83 height 11
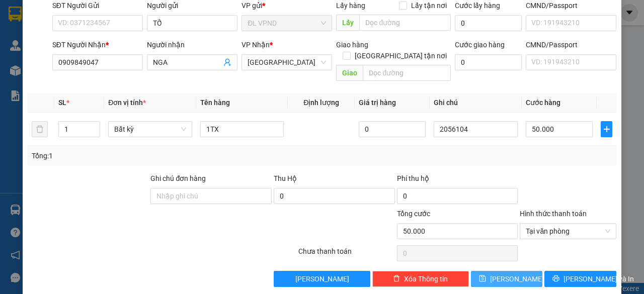
click at [492, 272] on button "[PERSON_NAME]" at bounding box center [507, 279] width 72 height 16
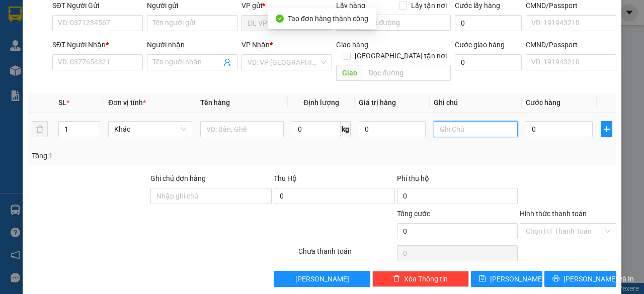
click at [478, 121] on input "text" at bounding box center [476, 129] width 84 height 16
paste input "205610"
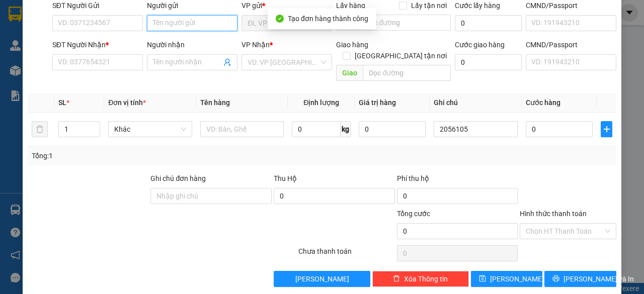
click at [192, 21] on input "Người gửi" at bounding box center [192, 23] width 91 height 16
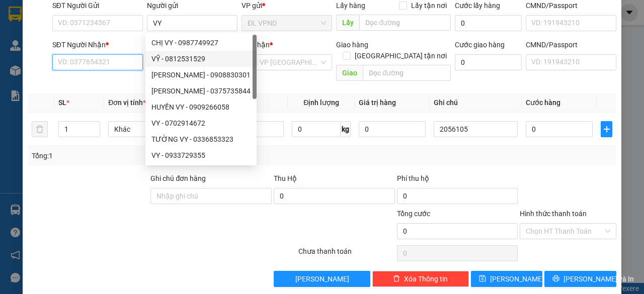
click at [106, 58] on input "SĐT Người Nhận *" at bounding box center [97, 62] width 91 height 16
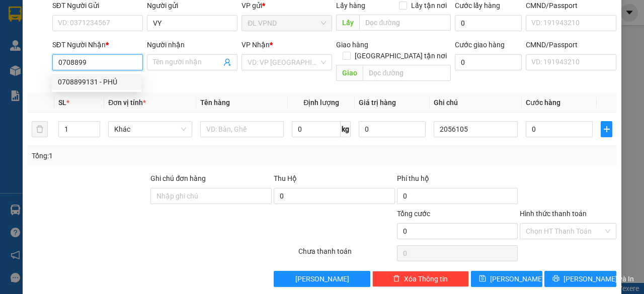
click at [101, 77] on div "0708899131 - PHÚ" at bounding box center [96, 81] width 77 height 11
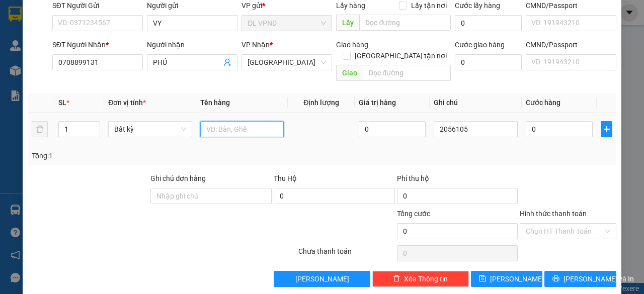
click at [219, 121] on input "text" at bounding box center [242, 129] width 84 height 16
click at [538, 119] on div "0" at bounding box center [559, 129] width 67 height 20
click at [535, 121] on input "0" at bounding box center [559, 129] width 67 height 16
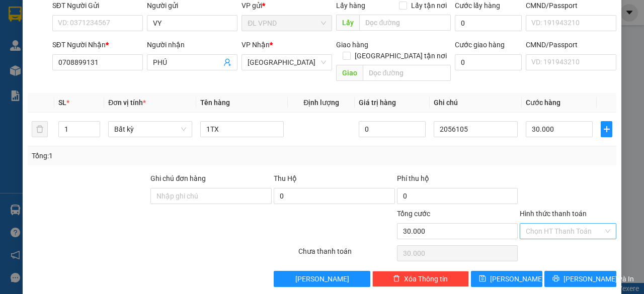
click at [531, 224] on input "Hình thức thanh toán" at bounding box center [564, 231] width 77 height 15
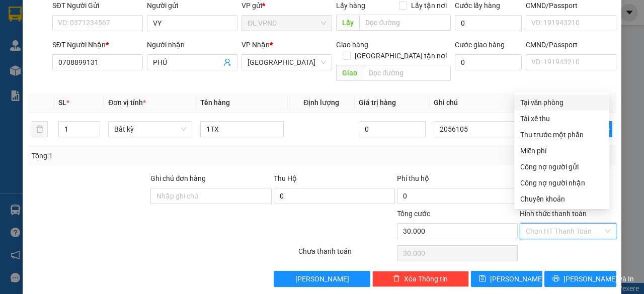
click at [548, 106] on div "Tại văn phòng" at bounding box center [561, 102] width 83 height 11
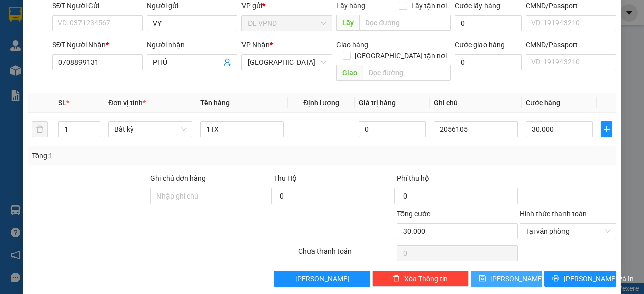
click at [497, 271] on button "[PERSON_NAME]" at bounding box center [507, 279] width 72 height 16
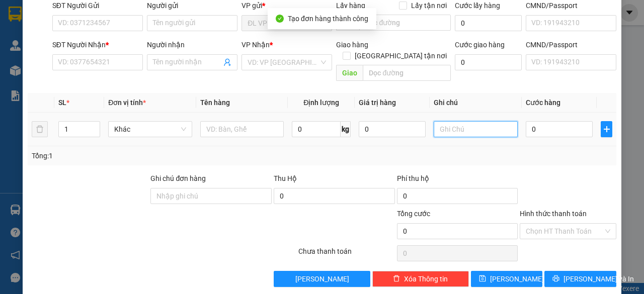
click at [474, 121] on input "text" at bounding box center [476, 129] width 84 height 16
paste input "205610"
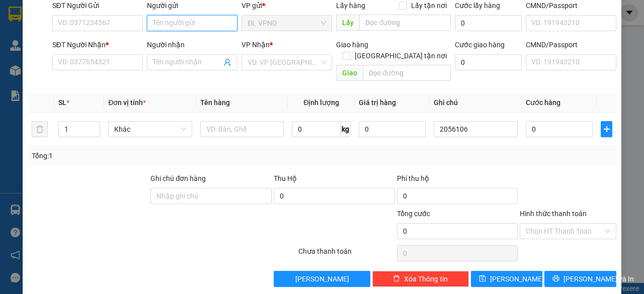
click at [171, 24] on input "Người gửi" at bounding box center [192, 23] width 91 height 16
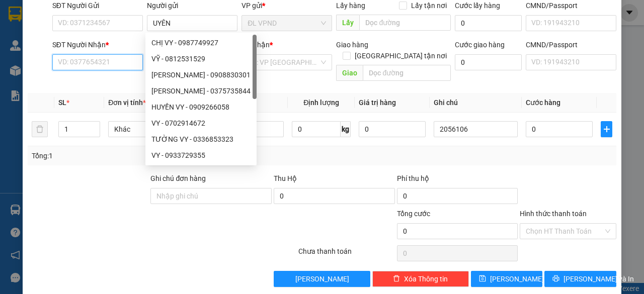
click at [114, 64] on input "SĐT Người Nhận *" at bounding box center [97, 62] width 91 height 16
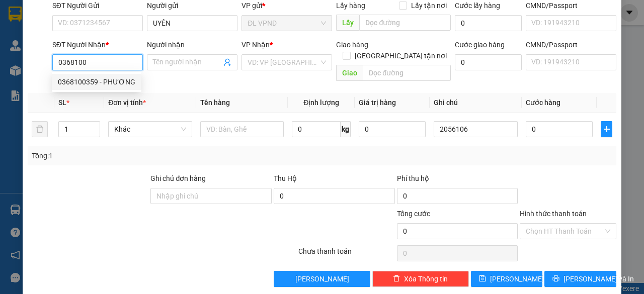
drag, startPoint x: 78, startPoint y: 84, endPoint x: 97, endPoint y: 79, distance: 18.7
click at [78, 84] on div "0368100359 - PHƯƠNG" at bounding box center [96, 81] width 77 height 11
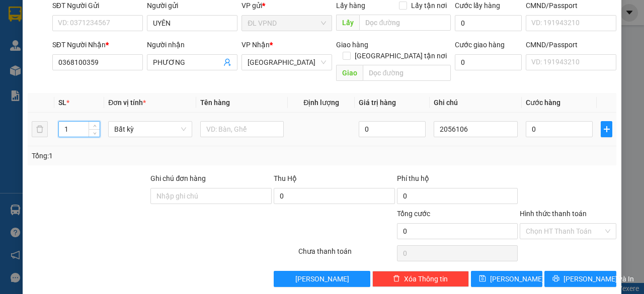
drag, startPoint x: 68, startPoint y: 111, endPoint x: 46, endPoint y: 123, distance: 24.8
click at [47, 122] on tr "1 Bất kỳ 0 2056106 0" at bounding box center [322, 130] width 589 height 34
click at [248, 121] on input "text" at bounding box center [242, 129] width 84 height 16
click at [565, 121] on input "0" at bounding box center [559, 129] width 67 height 16
click at [537, 224] on input "Hình thức thanh toán" at bounding box center [564, 231] width 77 height 15
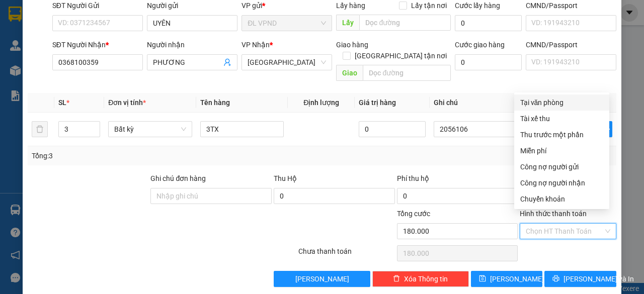
click at [541, 98] on div "Tại văn phòng" at bounding box center [561, 102] width 83 height 11
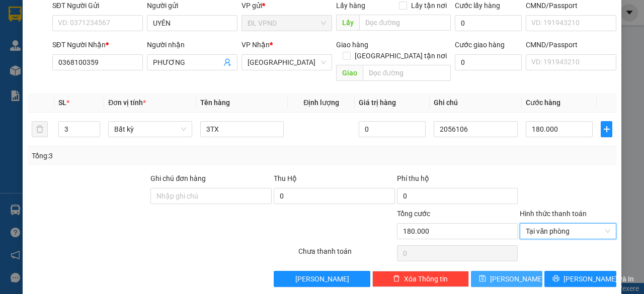
click at [486, 275] on icon "save" at bounding box center [482, 278] width 7 height 7
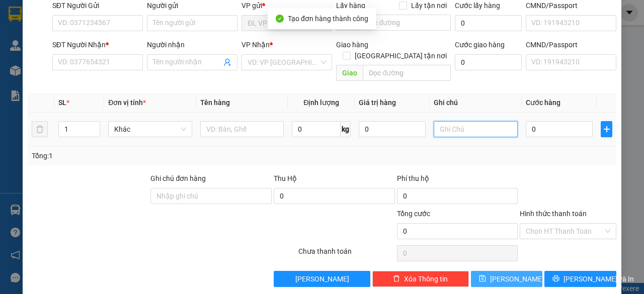
click at [468, 121] on input "text" at bounding box center [476, 129] width 84 height 16
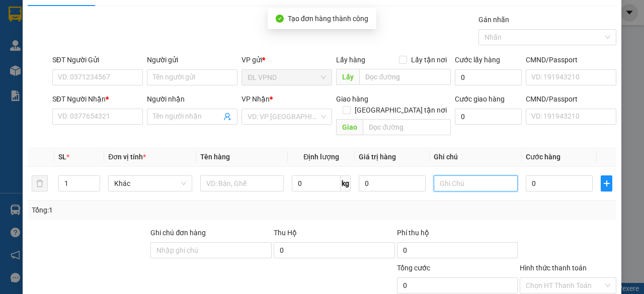
scroll to position [0, 0]
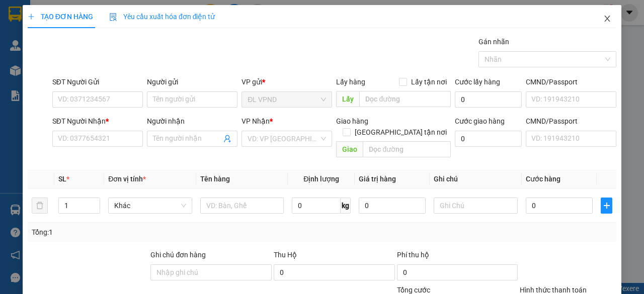
click at [603, 18] on icon "close" at bounding box center [607, 19] width 8 height 8
click at [12, 69] on img at bounding box center [15, 70] width 11 height 11
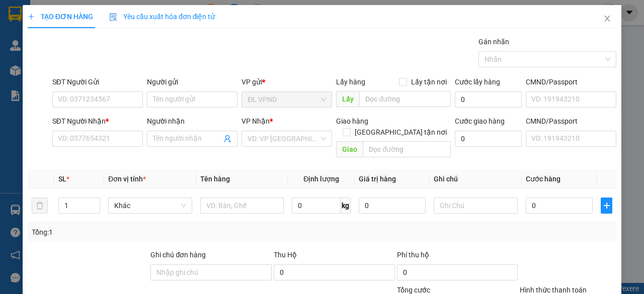
click at [12, 69] on img at bounding box center [15, 70] width 11 height 11
click at [600, 20] on div "ninhdiem.phucanex 1" at bounding box center [563, 13] width 105 height 18
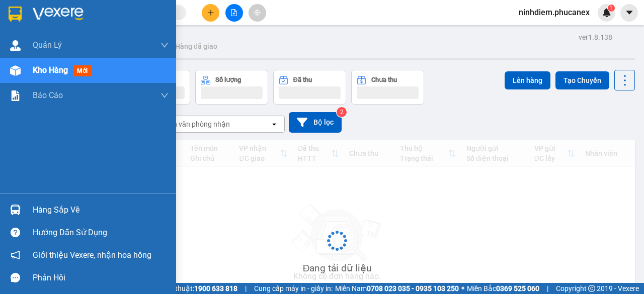
click at [13, 70] on img at bounding box center [15, 70] width 11 height 11
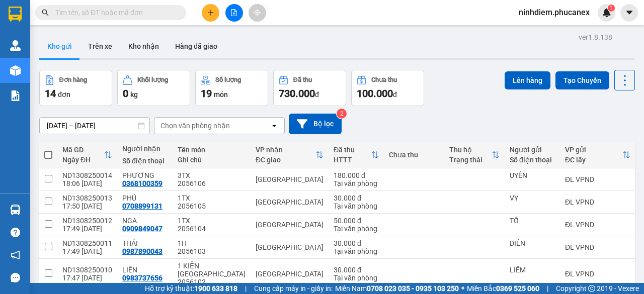
scroll to position [166, 0]
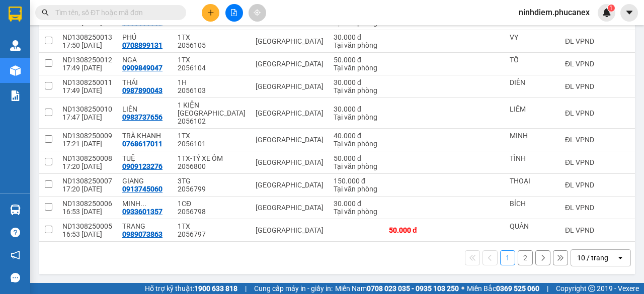
click at [579, 258] on div "10 / trang" at bounding box center [592, 258] width 31 height 10
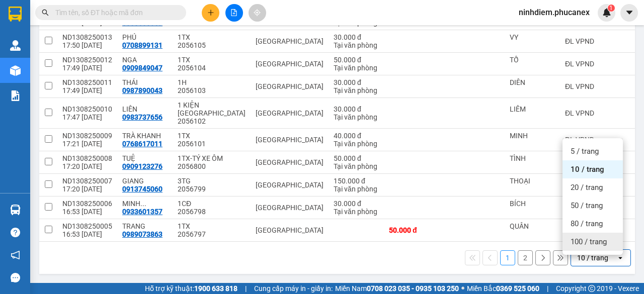
click at [585, 237] on span "100 / trang" at bounding box center [588, 242] width 36 height 10
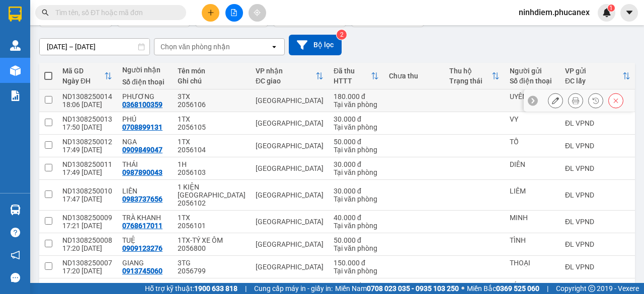
scroll to position [0, 0]
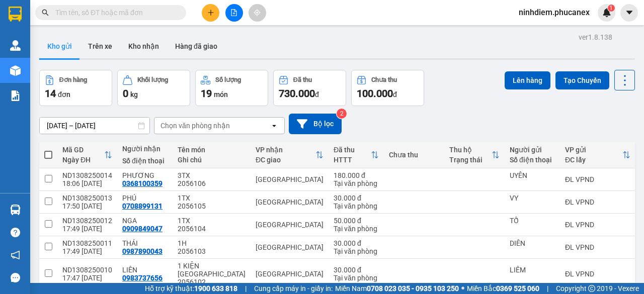
click at [47, 153] on span at bounding box center [48, 155] width 8 height 8
click at [48, 150] on input "checkbox" at bounding box center [48, 150] width 0 height 0
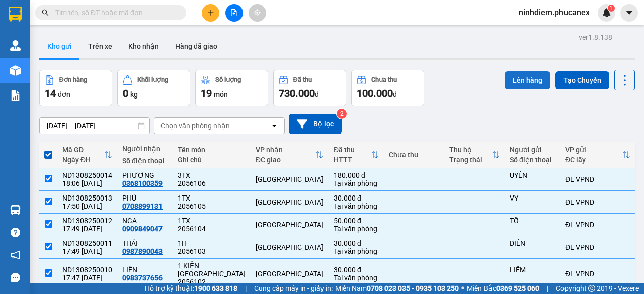
click at [524, 80] on button "Lên hàng" at bounding box center [528, 80] width 46 height 18
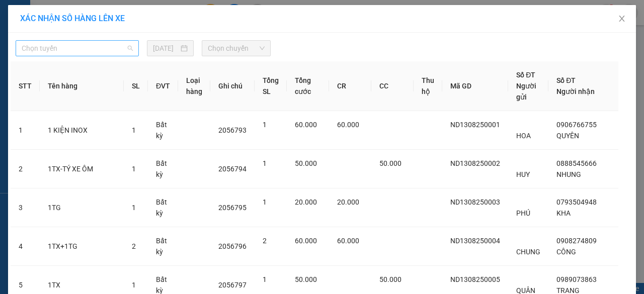
click at [85, 51] on span "Chọn tuyến" at bounding box center [77, 48] width 111 height 15
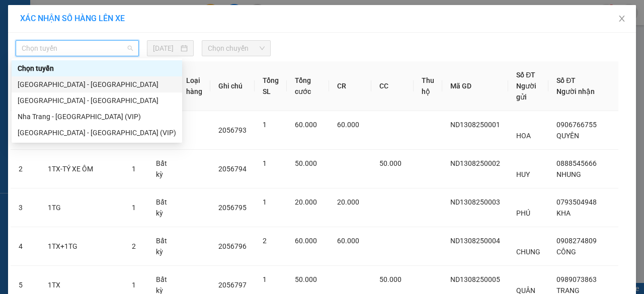
click at [64, 86] on div "[GEOGRAPHIC_DATA] - [GEOGRAPHIC_DATA]" at bounding box center [97, 84] width 158 height 11
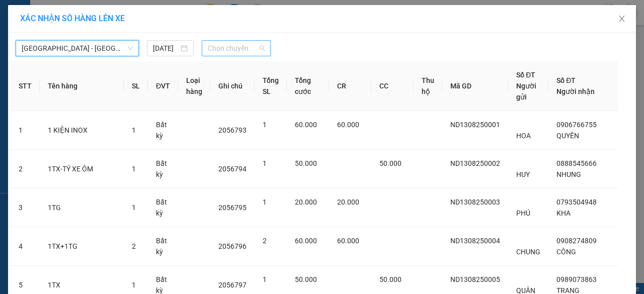
click at [233, 50] on span "Chọn chuyến" at bounding box center [236, 48] width 56 height 15
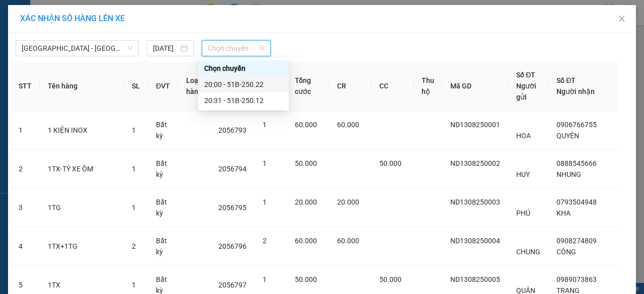
click at [236, 86] on div "20:00 - 51B-250.22" at bounding box center [243, 84] width 78 height 11
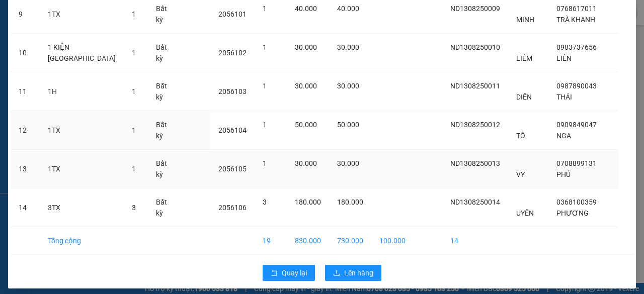
scroll to position [463, 0]
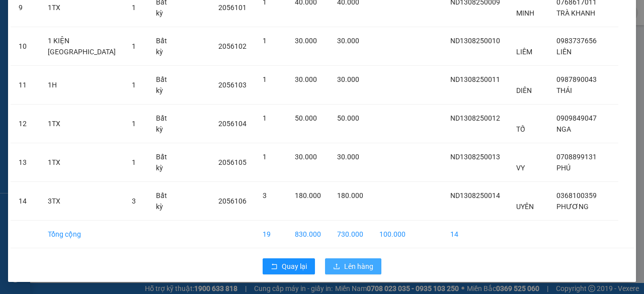
click at [347, 268] on span "Lên hàng" at bounding box center [358, 266] width 29 height 11
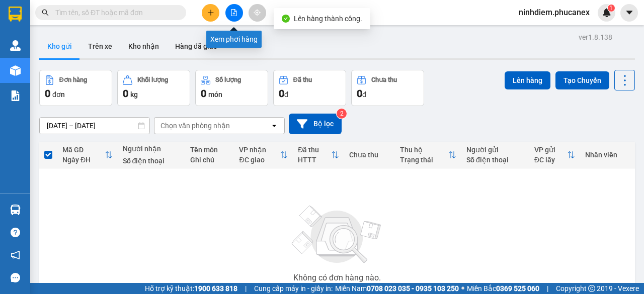
click at [234, 11] on icon "file-add" at bounding box center [233, 12] width 7 height 7
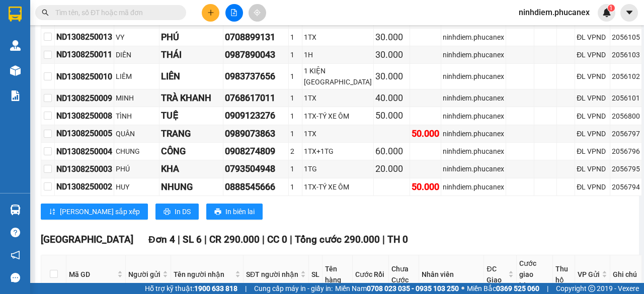
scroll to position [395, 0]
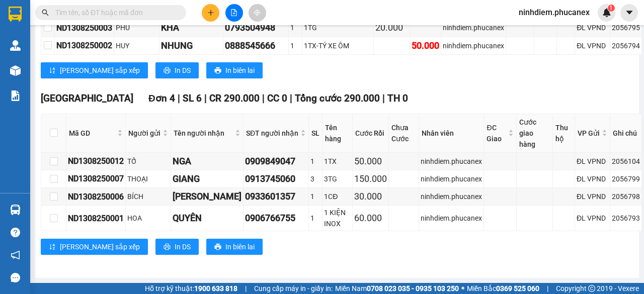
drag, startPoint x: 68, startPoint y: 117, endPoint x: 618, endPoint y: 251, distance: 565.5
click at [618, 251] on div "TỔNG Đơn 14 | SL 19 | CR 730.000 | CC 100.000 | Tổng cước 830.000 | TH 0 [GEOGR…" at bounding box center [341, 27] width 601 height 481
copy table "Phúc An Express 1900 06 68 06 215 Phạm [GEOGRAPHIC_DATA], [GEOGRAPHIC_DATA] PHƠ…"
